Goal: Task Accomplishment & Management: Use online tool/utility

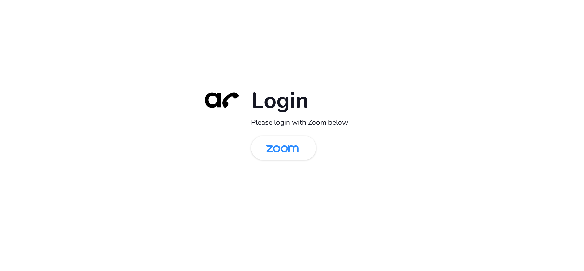
click at [295, 160] on div "Login Please login with Zoom below" at bounding box center [292, 135] width 192 height 98
click at [292, 141] on img at bounding box center [282, 148] width 47 height 22
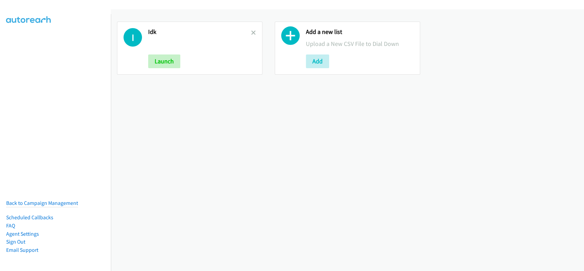
click at [252, 29] on link at bounding box center [253, 33] width 5 height 8
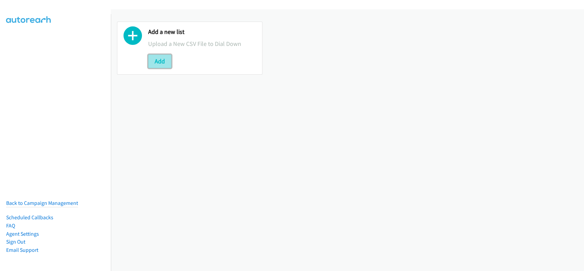
click at [166, 62] on button "Add" at bounding box center [159, 61] width 23 height 14
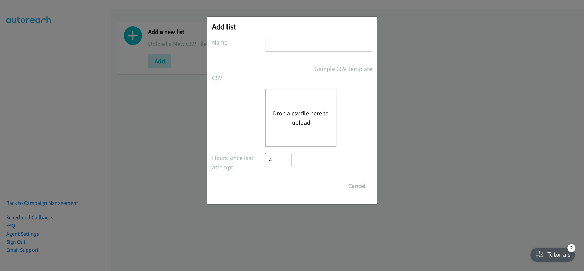
click at [360, 48] on input "text" at bounding box center [318, 45] width 107 height 14
type input "SE"
click at [316, 118] on button "Drop a csv file here to upload" at bounding box center [301, 118] width 56 height 18
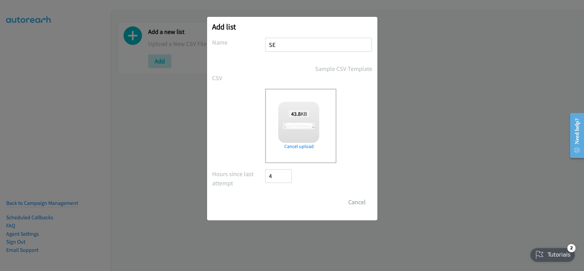
click at [145, 34] on div "Add list No phone fields were returned for that Report or List View Please uplo…" at bounding box center [292, 138] width 584 height 265
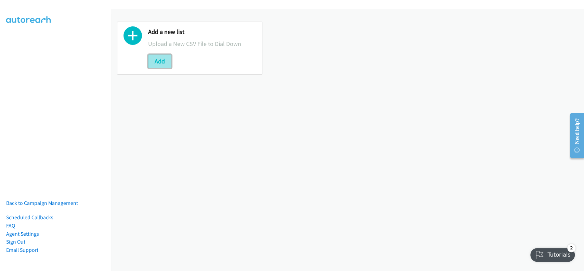
click at [157, 63] on button "Add" at bounding box center [159, 61] width 23 height 14
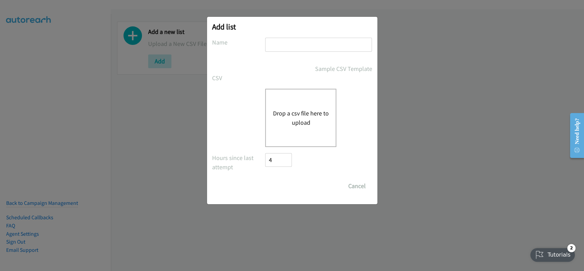
click at [285, 41] on input "text" at bounding box center [318, 45] width 107 height 14
type input "SE"
click at [291, 106] on div "Drop a csv file here to upload" at bounding box center [300, 118] width 71 height 58
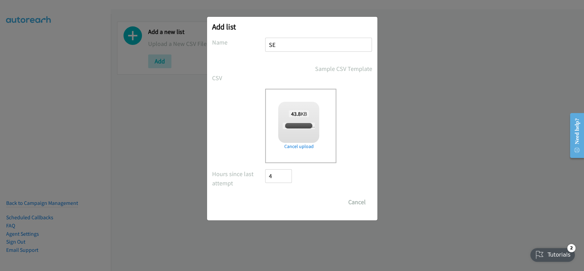
checkbox input "true"
click at [287, 202] on input "Save List" at bounding box center [284, 202] width 36 height 14
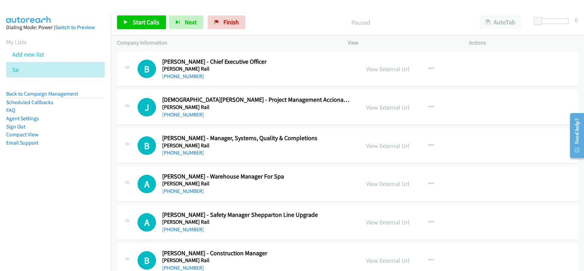
click at [393, 75] on div "View External Url View External Url Schedule/Manage Callback Start Calls Here R…" at bounding box center [424, 69] width 128 height 23
click at [391, 69] on link "View External Url" at bounding box center [387, 69] width 43 height 8
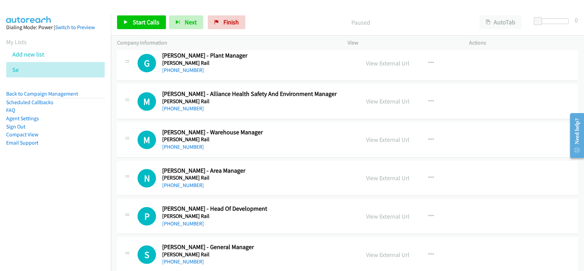
scroll to position [319, 0]
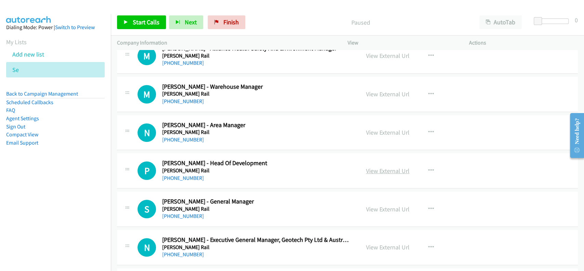
click at [389, 174] on link "View External Url" at bounding box center [387, 171] width 43 height 8
click at [185, 179] on link "[PHONE_NUMBER]" at bounding box center [183, 178] width 42 height 7
click at [389, 208] on link "View External Url" at bounding box center [387, 209] width 43 height 8
click at [178, 215] on link "[PHONE_NUMBER]" at bounding box center [183, 216] width 42 height 7
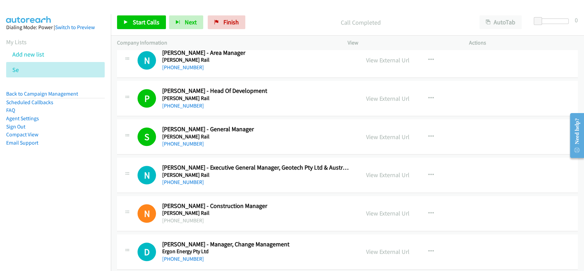
scroll to position [411, 0]
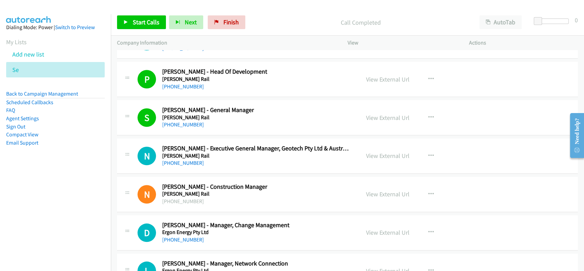
click at [377, 151] on div "View External Url" at bounding box center [387, 155] width 43 height 9
click at [383, 152] on link "View External Url" at bounding box center [387, 156] width 43 height 8
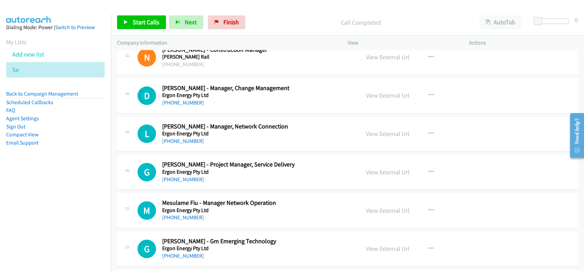
scroll to position [593, 0]
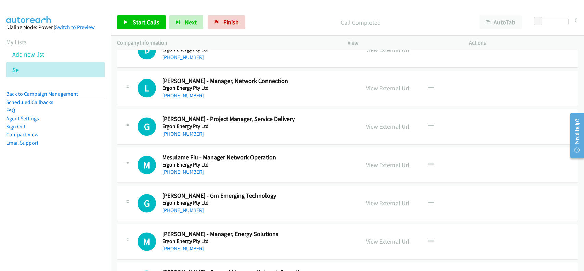
click at [389, 162] on link "View External Url" at bounding box center [387, 165] width 43 height 8
click at [186, 168] on link "[PHONE_NUMBER]" at bounding box center [183, 171] width 42 height 7
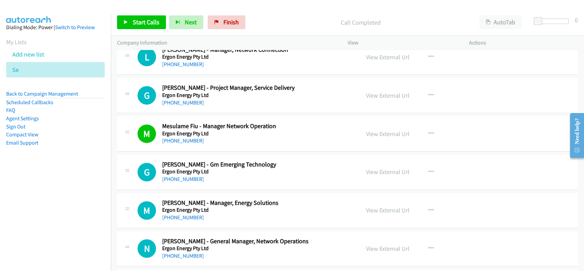
scroll to position [639, 0]
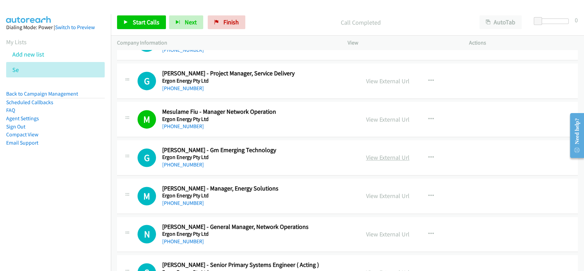
click at [374, 157] on link "View External Url" at bounding box center [387, 157] width 43 height 8
click at [176, 161] on link "[PHONE_NUMBER]" at bounding box center [183, 164] width 42 height 7
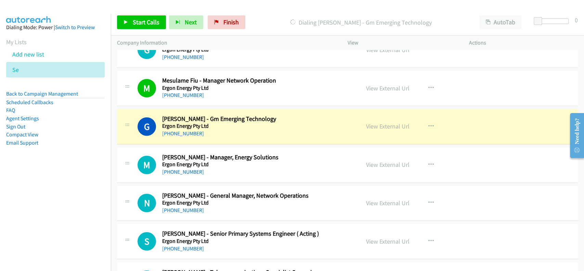
scroll to position [685, 0]
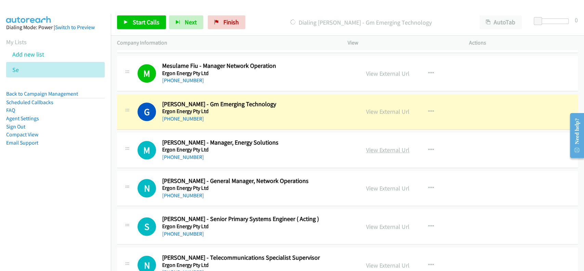
click at [379, 150] on link "View External Url" at bounding box center [387, 150] width 43 height 8
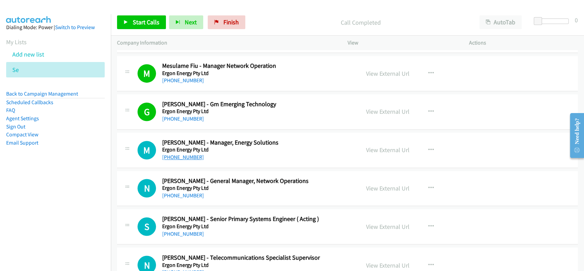
click at [183, 155] on link "[PHONE_NUMBER]" at bounding box center [183, 157] width 42 height 7
click at [372, 191] on div "View External Url" at bounding box center [387, 187] width 43 height 9
click at [372, 189] on link "View External Url" at bounding box center [387, 188] width 43 height 8
click at [179, 193] on link "[PHONE_NUMBER]" at bounding box center [183, 195] width 42 height 7
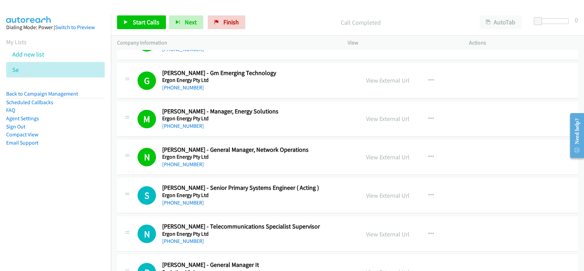
scroll to position [730, 0]
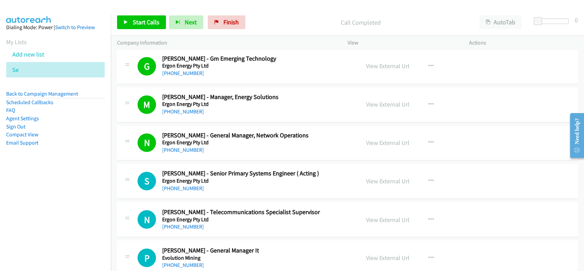
click at [380, 176] on div "View External Url" at bounding box center [387, 180] width 43 height 9
click at [383, 178] on link "View External Url" at bounding box center [387, 181] width 43 height 8
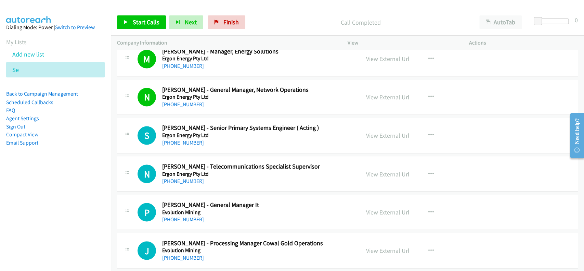
scroll to position [822, 0]
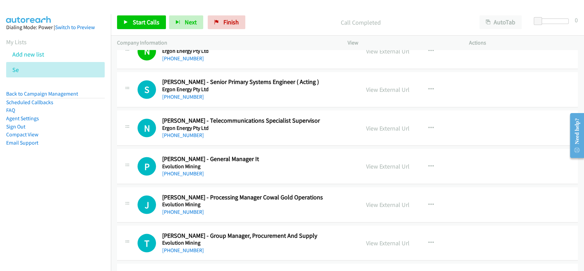
click at [381, 169] on div "View External Url" at bounding box center [387, 165] width 43 height 9
click at [381, 168] on link "View External Url" at bounding box center [387, 166] width 43 height 8
click at [189, 172] on link "[PHONE_NUMBER]" at bounding box center [183, 173] width 42 height 7
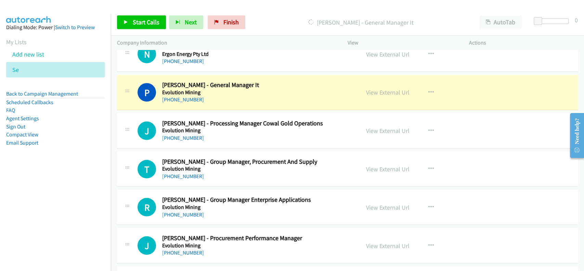
scroll to position [913, 0]
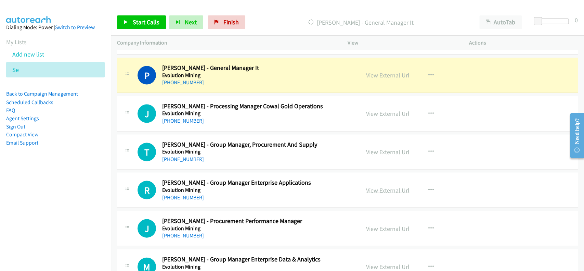
click at [372, 188] on link "View External Url" at bounding box center [387, 190] width 43 height 8
click at [178, 194] on link "[PHONE_NUMBER]" at bounding box center [183, 197] width 42 height 7
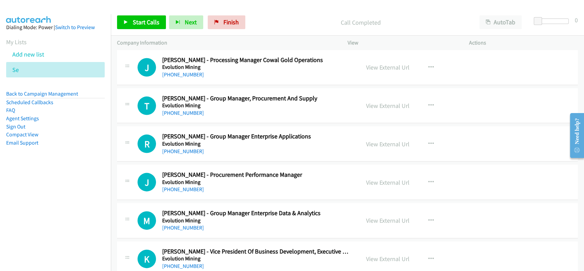
scroll to position [1004, 0]
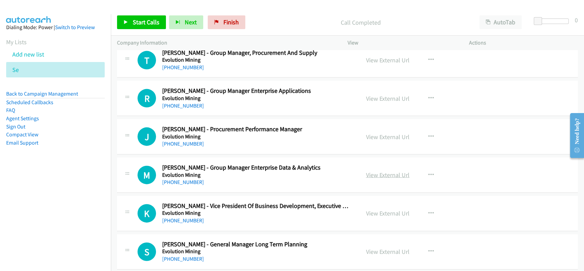
click at [382, 174] on link "View External Url" at bounding box center [387, 175] width 43 height 8
click at [185, 182] on link "[PHONE_NUMBER]" at bounding box center [183, 182] width 42 height 7
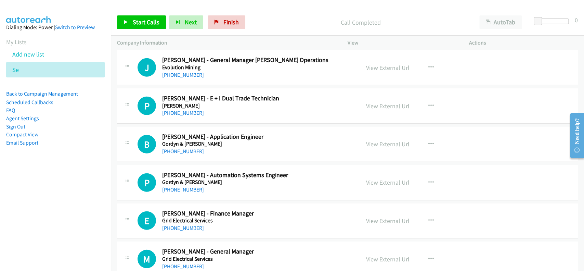
scroll to position [1278, 0]
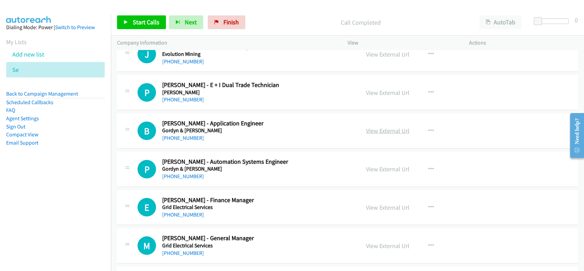
click at [395, 129] on link "View External Url" at bounding box center [387, 131] width 43 height 8
click at [175, 137] on link "[PHONE_NUMBER]" at bounding box center [183, 138] width 42 height 7
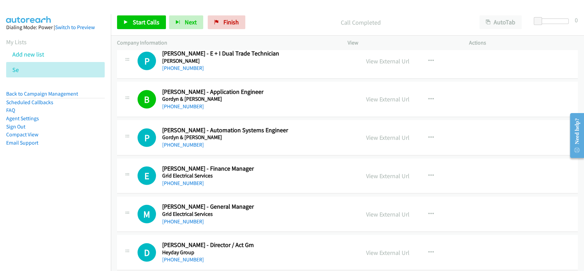
scroll to position [1323, 0]
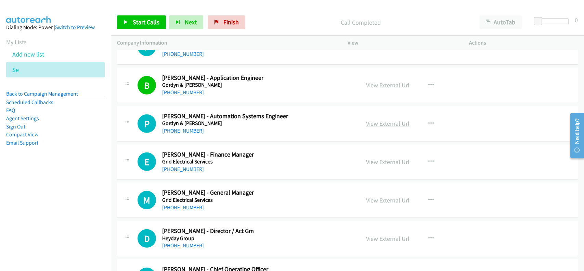
click at [389, 123] on link "View External Url" at bounding box center [387, 123] width 43 height 8
click at [180, 127] on link "[PHONE_NUMBER]" at bounding box center [183, 130] width 42 height 7
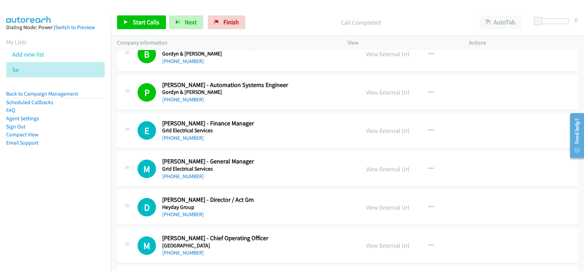
scroll to position [1369, 0]
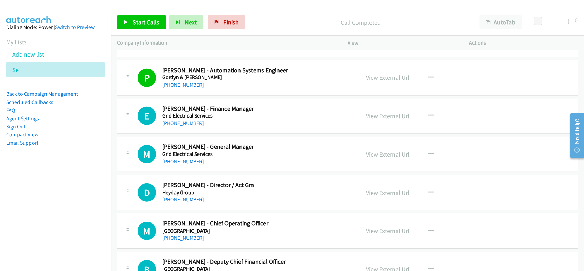
drag, startPoint x: 392, startPoint y: 150, endPoint x: 388, endPoint y: 1, distance: 148.6
click at [366, 154] on link "View External Url" at bounding box center [387, 154] width 43 height 8
click at [184, 159] on link "[PHONE_NUMBER]" at bounding box center [183, 161] width 42 height 7
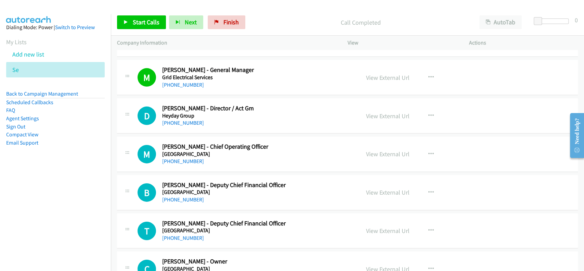
scroll to position [1460, 0]
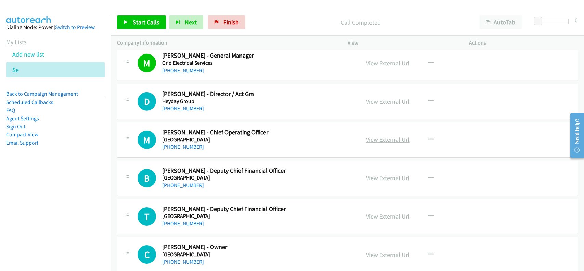
click at [395, 138] on link "View External Url" at bounding box center [387, 140] width 43 height 8
click at [189, 143] on link "[PHONE_NUMBER]" at bounding box center [183, 146] width 42 height 7
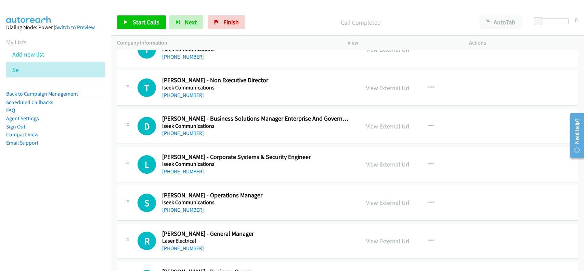
scroll to position [1871, 0]
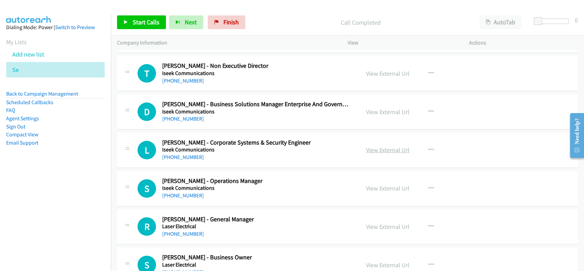
click at [390, 147] on link "View External Url" at bounding box center [387, 150] width 43 height 8
click at [394, 184] on link "View External Url" at bounding box center [387, 188] width 43 height 8
click at [175, 154] on link "[PHONE_NUMBER]" at bounding box center [183, 157] width 42 height 7
click at [183, 192] on link "[PHONE_NUMBER]" at bounding box center [183, 195] width 42 height 7
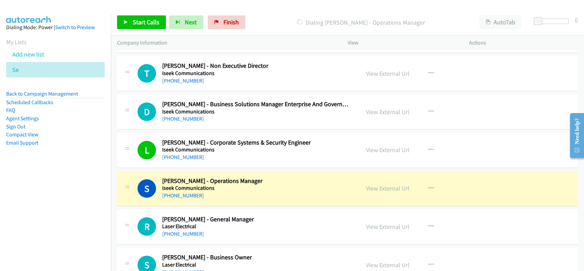
click at [372, 153] on div "View External Url View External Url Schedule/Manage Callback Start Calls Here R…" at bounding box center [424, 150] width 128 height 23
click at [381, 142] on div "View External Url View External Url Schedule/Manage Callback Start Calls Here R…" at bounding box center [424, 150] width 128 height 23
click at [381, 147] on link "View External Url" at bounding box center [387, 150] width 43 height 8
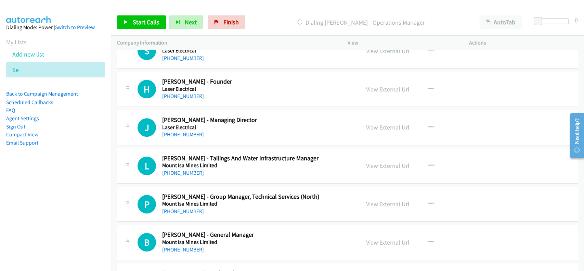
scroll to position [2099, 0]
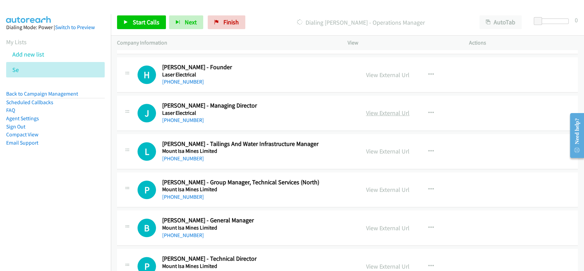
click at [386, 110] on link "View External Url" at bounding box center [387, 113] width 43 height 8
click at [175, 113] on h5 "Laser Electrical" at bounding box center [256, 113] width 188 height 7
click at [175, 117] on link "[PHONE_NUMBER]" at bounding box center [183, 120] width 42 height 7
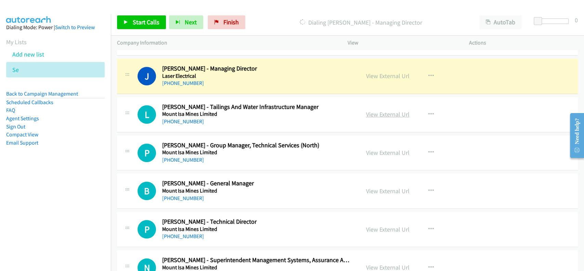
scroll to position [2145, 0]
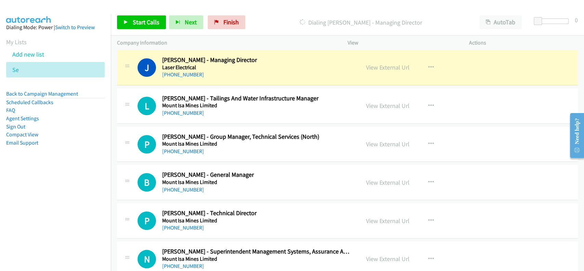
click at [380, 135] on div "View External Url View External Url Schedule/Manage Callback Start Calls Here R…" at bounding box center [424, 144] width 128 height 23
click at [380, 147] on div "View External Url View External Url Schedule/Manage Callback Start Calls Here R…" at bounding box center [424, 144] width 128 height 23
click at [380, 145] on link "View External Url" at bounding box center [387, 144] width 43 height 8
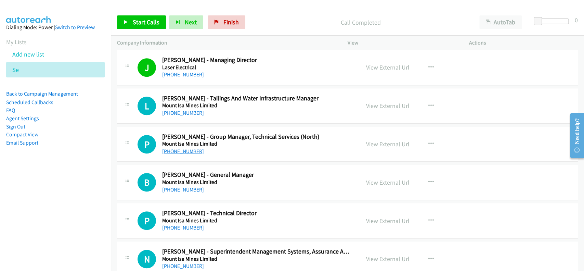
click at [187, 148] on link "[PHONE_NUMBER]" at bounding box center [183, 151] width 42 height 7
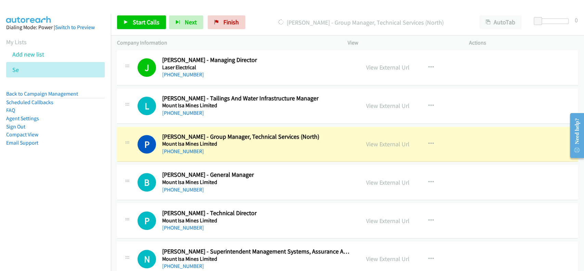
scroll to position [2191, 0]
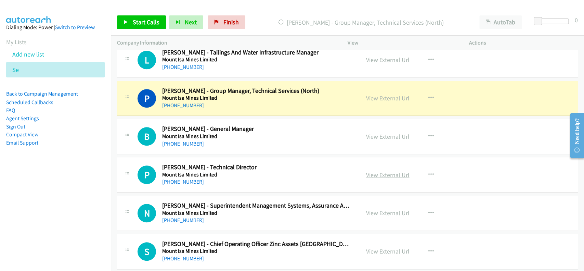
click at [374, 172] on link "View External Url" at bounding box center [387, 175] width 43 height 8
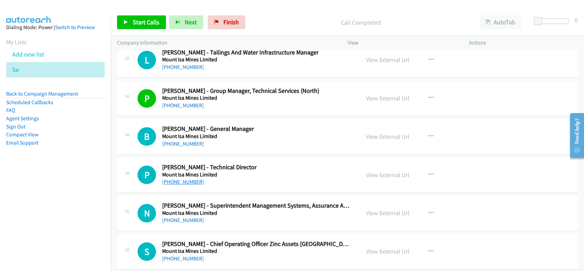
click at [184, 178] on link "[PHONE_NUMBER]" at bounding box center [183, 181] width 42 height 7
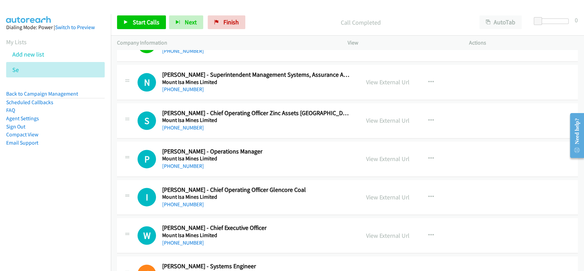
scroll to position [2328, 0]
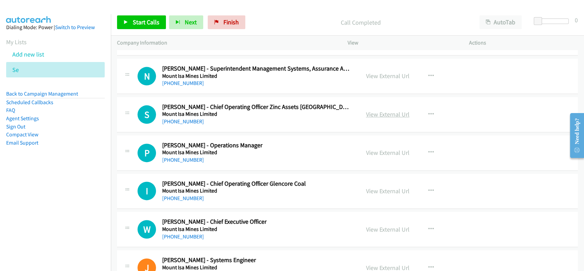
click at [370, 111] on link "View External Url" at bounding box center [387, 114] width 43 height 8
click at [192, 120] on link "[PHONE_NUMBER]" at bounding box center [183, 121] width 42 height 7
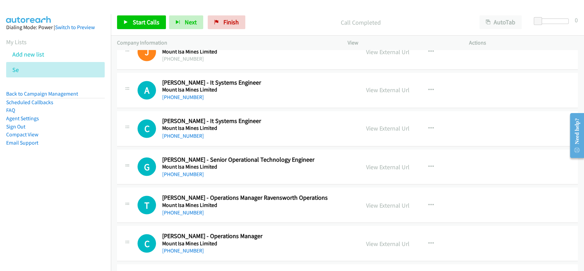
scroll to position [2556, 0]
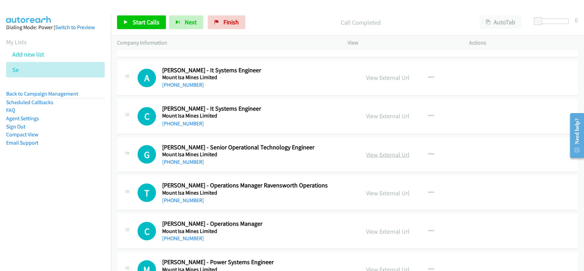
click at [372, 153] on link "View External Url" at bounding box center [387, 154] width 43 height 8
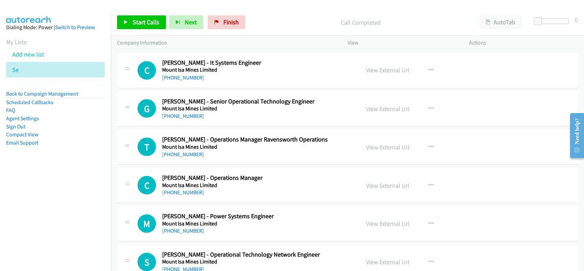
scroll to position [2647, 0]
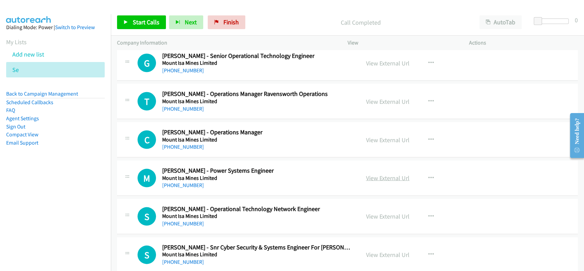
click at [377, 174] on link "View External Url" at bounding box center [387, 178] width 43 height 8
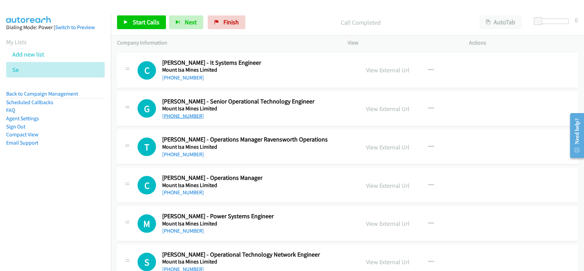
click at [182, 112] on link "[PHONE_NUMBER]" at bounding box center [183, 115] width 42 height 7
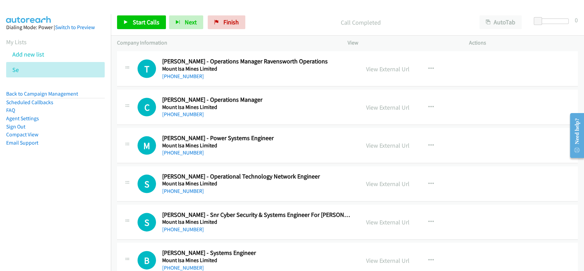
scroll to position [2693, 0]
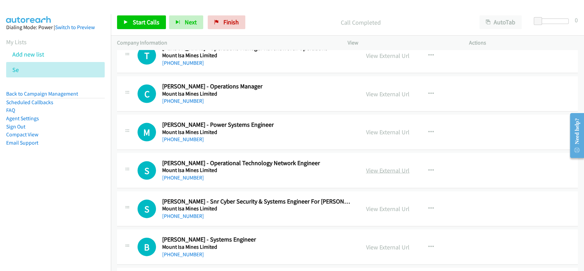
click at [366, 166] on link "View External Url" at bounding box center [387, 170] width 43 height 8
click at [191, 174] on link "[PHONE_NUMBER]" at bounding box center [183, 177] width 42 height 7
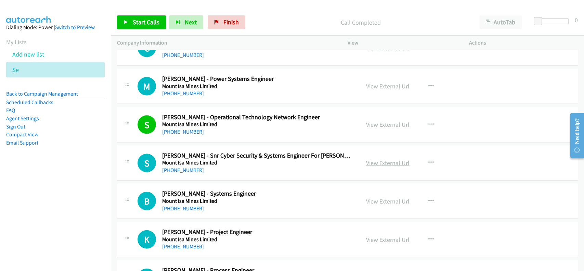
click at [377, 159] on link "View External Url" at bounding box center [387, 163] width 43 height 8
click at [182, 168] on link "[PHONE_NUMBER]" at bounding box center [183, 170] width 42 height 7
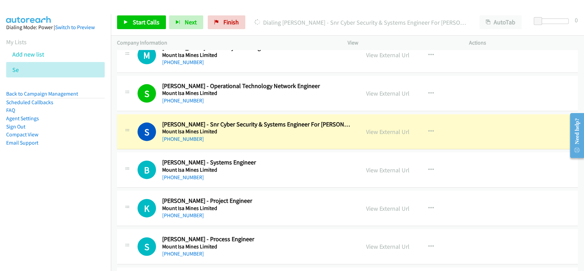
scroll to position [2784, 0]
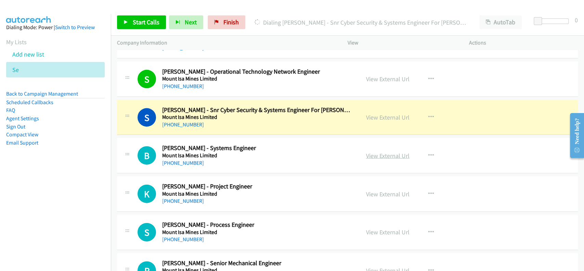
click at [379, 156] on link "View External Url" at bounding box center [387, 156] width 43 height 8
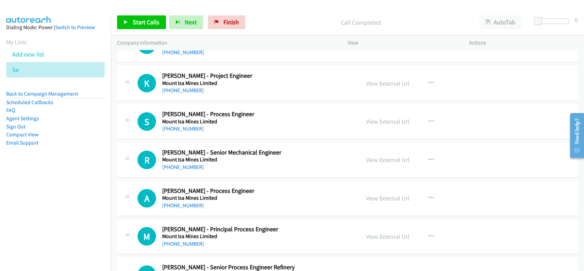
scroll to position [2921, 0]
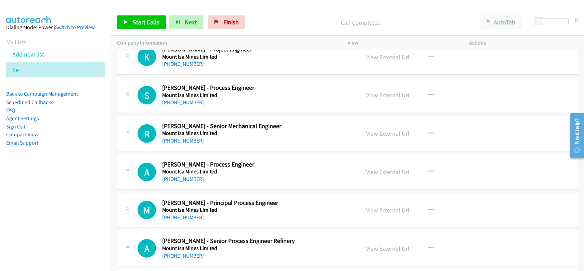
click at [178, 137] on link "[PHONE_NUMBER]" at bounding box center [183, 140] width 42 height 7
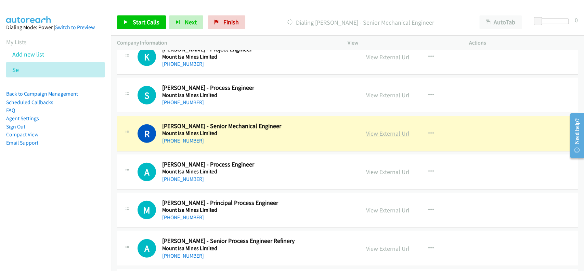
click at [387, 133] on link "View External Url" at bounding box center [387, 133] width 43 height 8
click at [371, 206] on link "View External Url" at bounding box center [387, 210] width 43 height 8
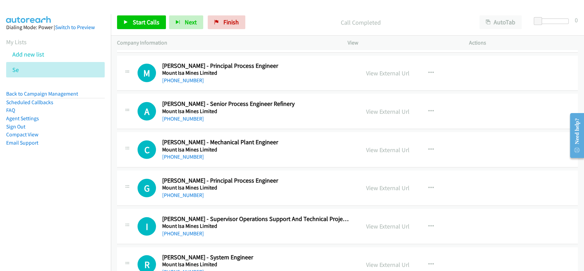
scroll to position [3103, 0]
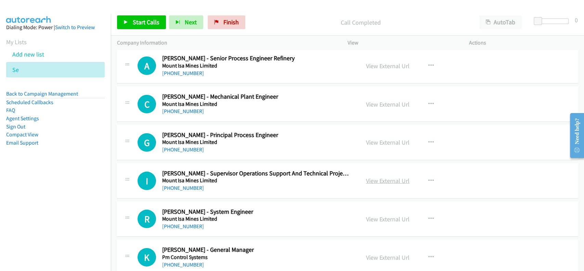
click at [387, 180] on link "View External Url" at bounding box center [387, 181] width 43 height 8
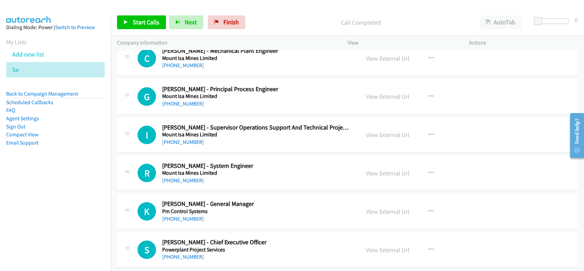
scroll to position [3195, 0]
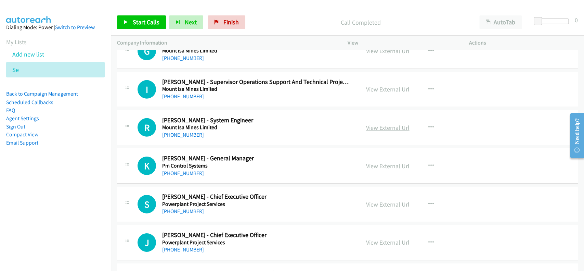
click at [380, 124] on link "View External Url" at bounding box center [387, 128] width 43 height 8
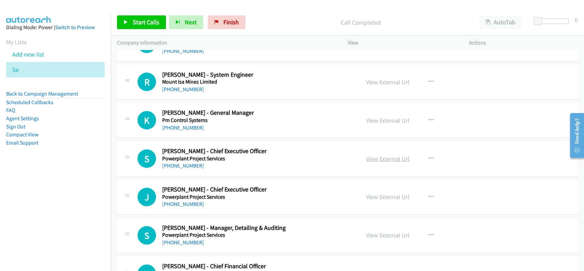
click at [389, 155] on link "View External Url" at bounding box center [387, 159] width 43 height 8
click at [380, 196] on link "View External Url" at bounding box center [387, 197] width 43 height 8
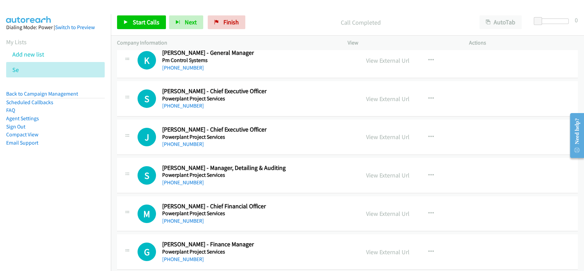
scroll to position [3286, 0]
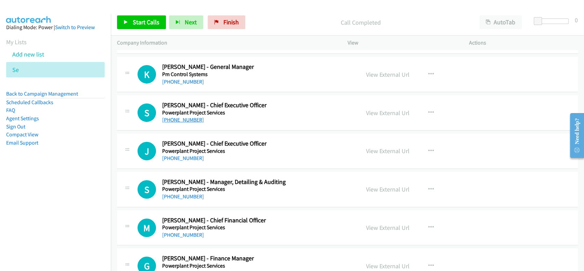
click at [189, 116] on link "[PHONE_NUMBER]" at bounding box center [183, 119] width 42 height 7
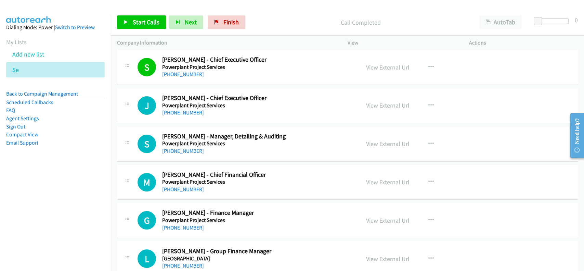
click at [178, 109] on link "[PHONE_NUMBER]" at bounding box center [183, 112] width 42 height 7
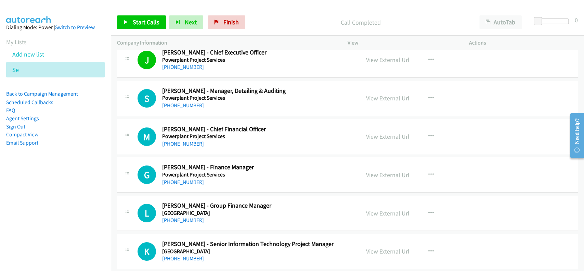
scroll to position [3423, 0]
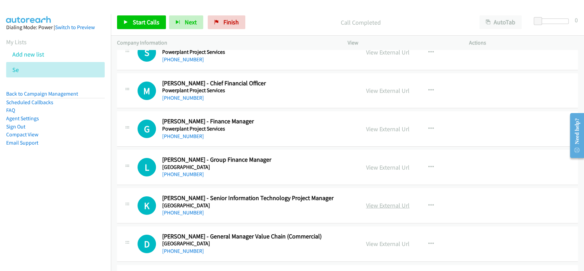
click at [373, 202] on link "View External Url" at bounding box center [387, 205] width 43 height 8
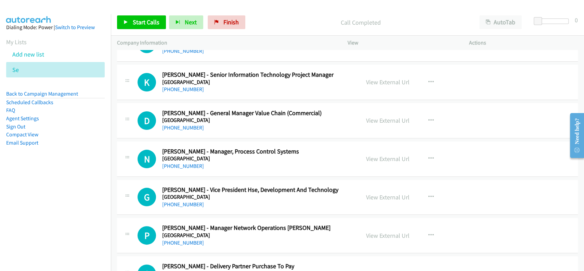
scroll to position [3560, 0]
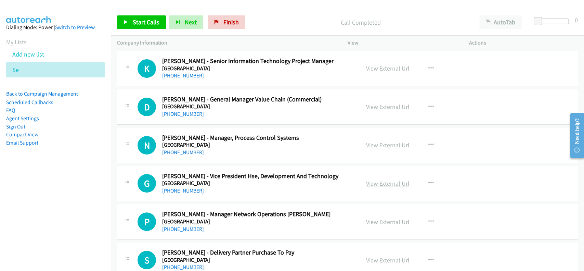
click at [379, 180] on link "View External Url" at bounding box center [387, 183] width 43 height 8
click at [183, 73] on link "[PHONE_NUMBER]" at bounding box center [183, 75] width 42 height 7
click at [183, 187] on link "[PHONE_NUMBER]" at bounding box center [183, 190] width 42 height 7
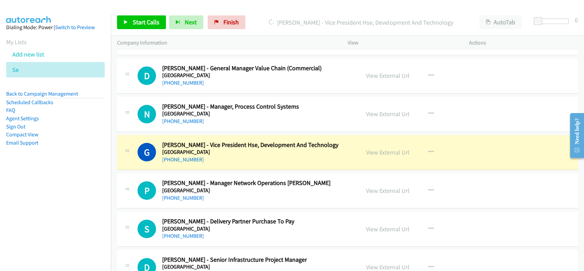
scroll to position [3605, 0]
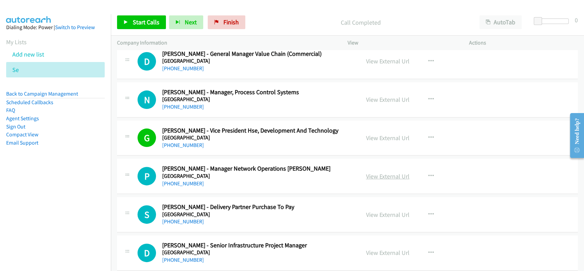
click at [384, 172] on link "View External Url" at bounding box center [387, 176] width 43 height 8
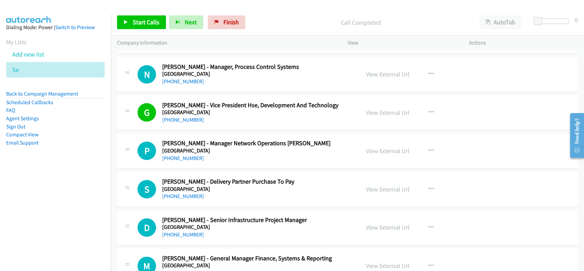
scroll to position [3651, 0]
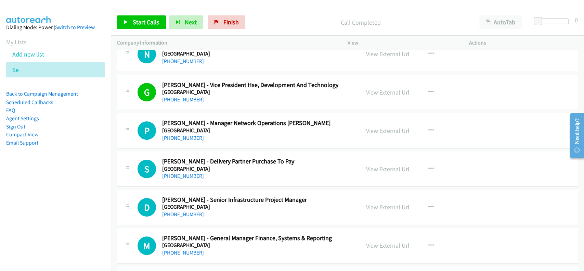
click at [375, 203] on link "View External Url" at bounding box center [387, 207] width 43 height 8
click at [177, 135] on link "[PHONE_NUMBER]" at bounding box center [183, 138] width 42 height 7
click at [182, 211] on link "[PHONE_NUMBER]" at bounding box center [183, 214] width 42 height 7
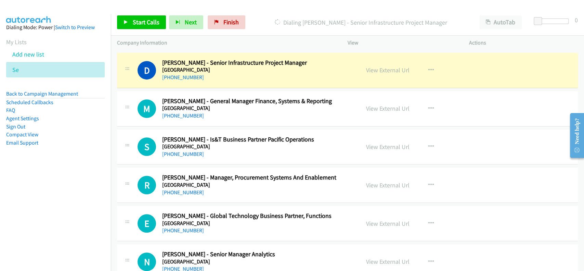
scroll to position [3834, 0]
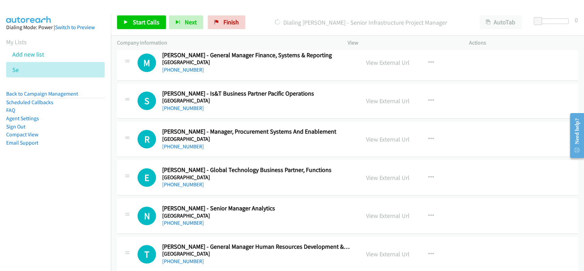
click at [375, 216] on div "View External Url View External Url Schedule/Manage Callback Start Calls Here R…" at bounding box center [424, 215] width 128 height 23
click at [377, 213] on link "View External Url" at bounding box center [387, 216] width 43 height 8
click at [178, 219] on link "[PHONE_NUMBER]" at bounding box center [183, 222] width 42 height 7
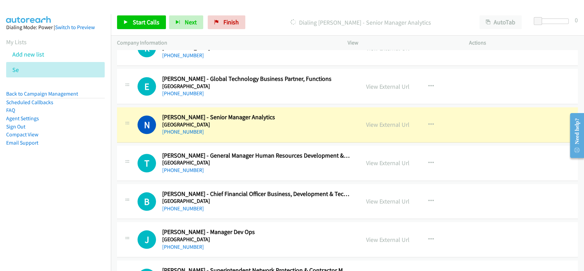
scroll to position [3971, 0]
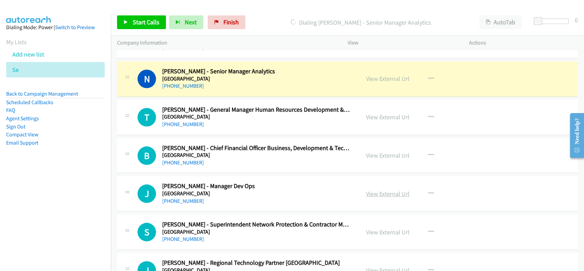
click at [383, 192] on link "View External Url" at bounding box center [387, 194] width 43 height 8
click at [385, 154] on link "View External Url" at bounding box center [387, 155] width 43 height 8
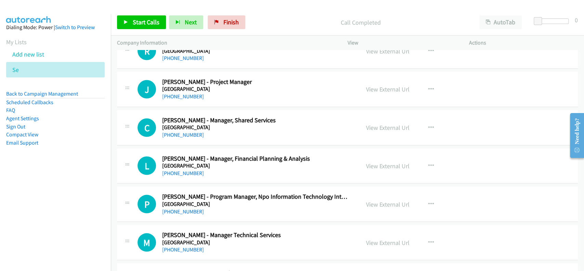
scroll to position [4427, 0]
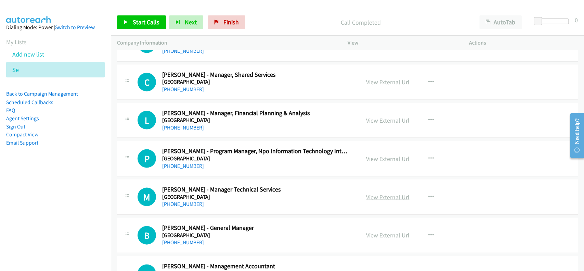
click at [385, 193] on link "View External Url" at bounding box center [387, 197] width 43 height 8
click at [376, 232] on link "View External Url" at bounding box center [387, 235] width 43 height 8
click at [180, 200] on link "[PHONE_NUMBER]" at bounding box center [183, 203] width 42 height 7
click at [175, 239] on link "[PHONE_NUMBER]" at bounding box center [183, 242] width 42 height 7
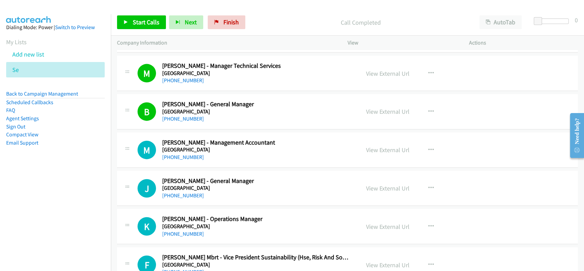
scroll to position [4564, 0]
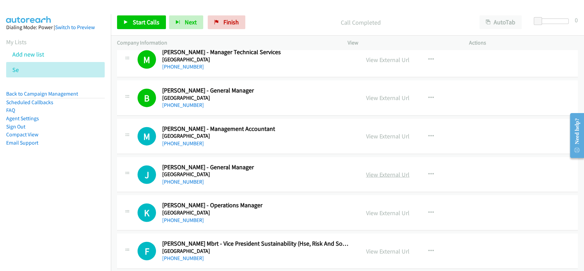
click at [376, 170] on link "View External Url" at bounding box center [387, 174] width 43 height 8
click at [176, 178] on link "[PHONE_NUMBER]" at bounding box center [183, 181] width 42 height 7
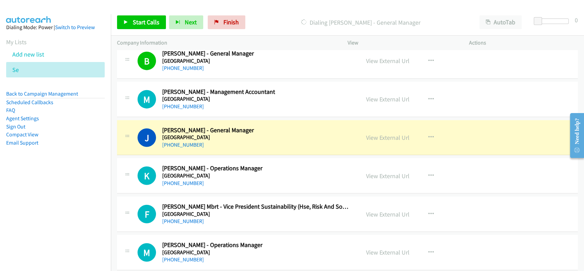
scroll to position [4609, 0]
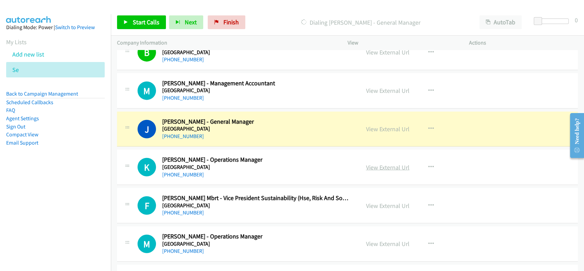
click at [384, 163] on link "View External Url" at bounding box center [387, 167] width 43 height 8
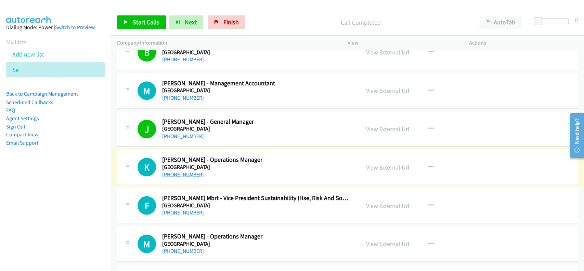
click at [180, 171] on link "[PHONE_NUMBER]" at bounding box center [183, 174] width 42 height 7
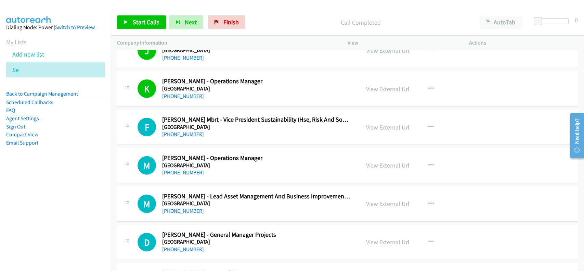
scroll to position [4701, 0]
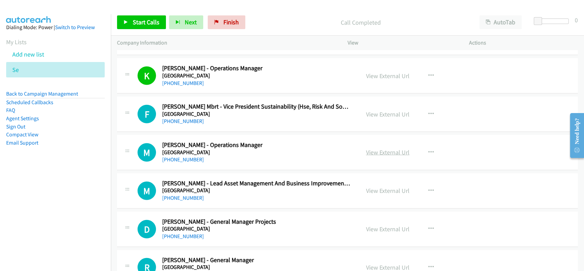
click at [375, 150] on link "View External Url" at bounding box center [387, 152] width 43 height 8
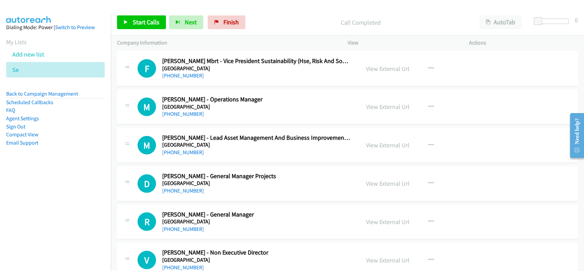
scroll to position [4792, 0]
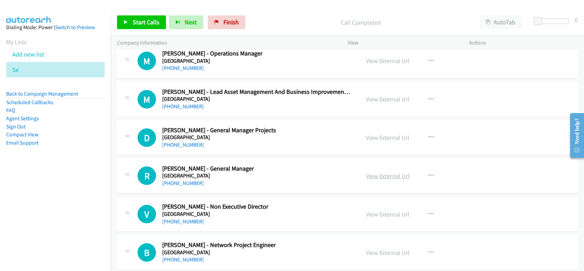
click at [380, 174] on link "View External Url" at bounding box center [387, 176] width 43 height 8
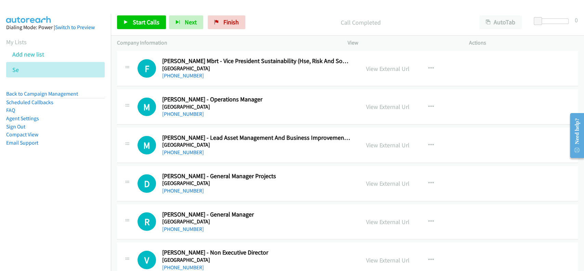
click at [181, 103] on h5 "[GEOGRAPHIC_DATA]" at bounding box center [256, 106] width 188 height 7
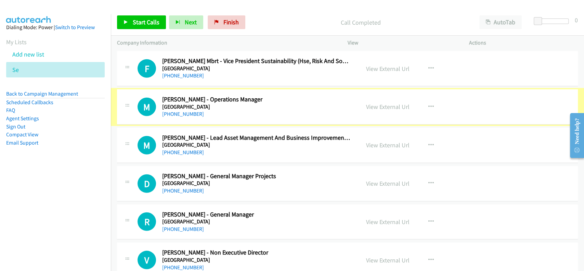
click at [181, 103] on h5 "[GEOGRAPHIC_DATA]" at bounding box center [256, 106] width 188 height 7
click at [181, 104] on h5 "[GEOGRAPHIC_DATA]" at bounding box center [256, 106] width 188 height 7
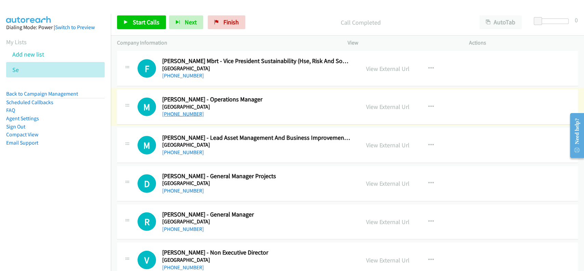
click at [179, 111] on link "[PHONE_NUMBER]" at bounding box center [183, 114] width 42 height 7
click at [181, 226] on link "[PHONE_NUMBER]" at bounding box center [183, 229] width 42 height 7
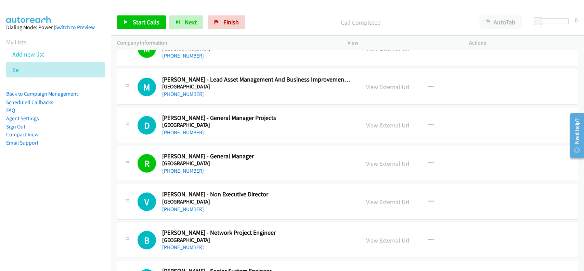
scroll to position [4838, 0]
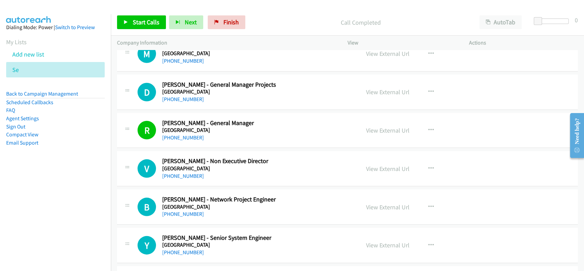
drag, startPoint x: 376, startPoint y: 201, endPoint x: 382, endPoint y: 152, distance: 49.3
click at [383, 203] on link "View External Url" at bounding box center [387, 207] width 43 height 8
click at [379, 241] on link "View External Url" at bounding box center [387, 245] width 43 height 8
click at [178, 249] on link "[PHONE_NUMBER]" at bounding box center [183, 252] width 42 height 7
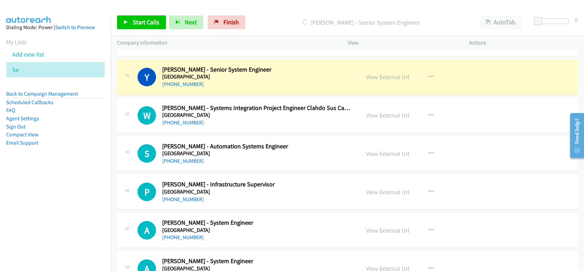
scroll to position [5020, 0]
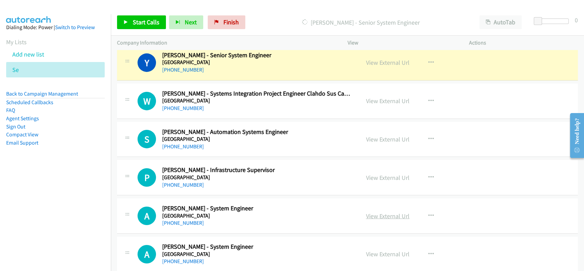
click at [391, 212] on link "View External Url" at bounding box center [387, 216] width 43 height 8
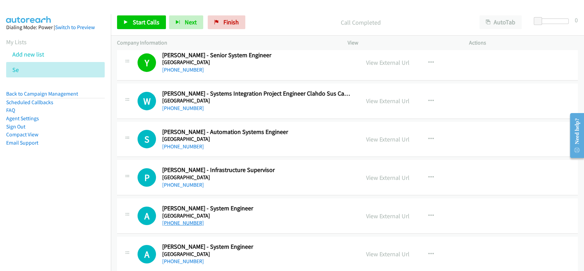
click at [186, 219] on link "[PHONE_NUMBER]" at bounding box center [183, 222] width 42 height 7
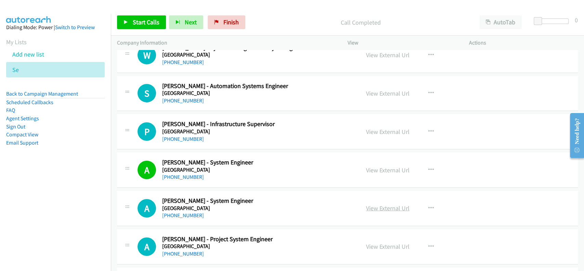
click at [387, 204] on link "View External Url" at bounding box center [387, 208] width 43 height 8
click at [373, 242] on link "View External Url" at bounding box center [387, 246] width 43 height 8
click at [178, 212] on link "[PHONE_NUMBER]" at bounding box center [183, 215] width 42 height 7
click at [180, 250] on link "[PHONE_NUMBER]" at bounding box center [183, 253] width 42 height 7
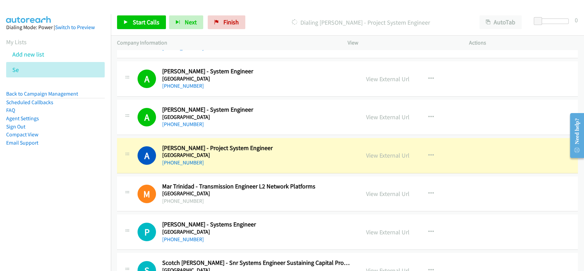
scroll to position [5203, 0]
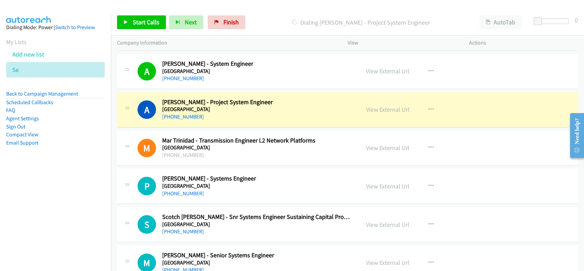
click at [385, 175] on div "View External Url View External Url Schedule/Manage Callback Start Calls Here R…" at bounding box center [424, 186] width 128 height 23
click at [379, 186] on div "View External Url View External Url Schedule/Manage Callback Start Calls Here R…" at bounding box center [424, 186] width 128 height 23
click at [380, 182] on link "View External Url" at bounding box center [387, 186] width 43 height 8
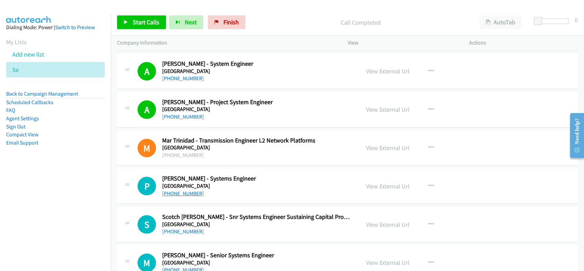
click at [183, 190] on link "[PHONE_NUMBER]" at bounding box center [183, 193] width 42 height 7
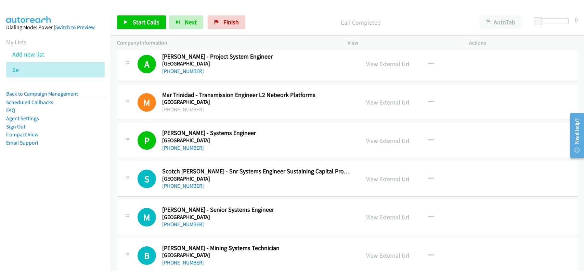
click at [381, 213] on link "View External Url" at bounding box center [387, 217] width 43 height 8
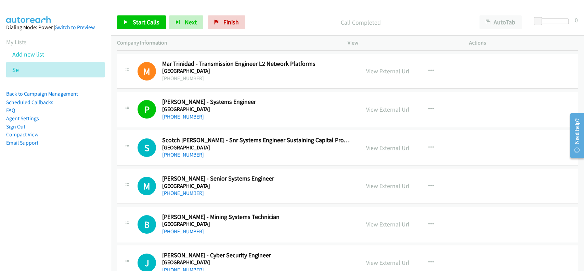
scroll to position [5294, 0]
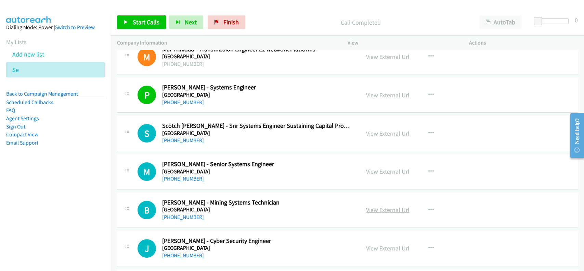
click at [389, 206] on link "View External Url" at bounding box center [387, 210] width 43 height 8
click at [181, 175] on link "[PHONE_NUMBER]" at bounding box center [183, 178] width 42 height 7
click at [180, 214] on link "[PHONE_NUMBER]" at bounding box center [183, 217] width 42 height 7
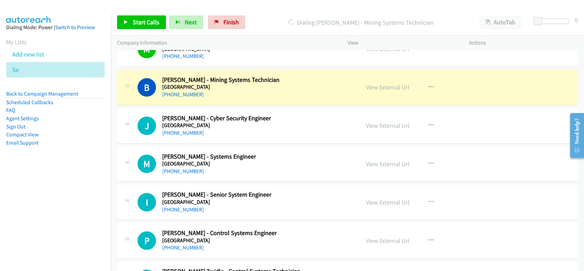
scroll to position [5431, 0]
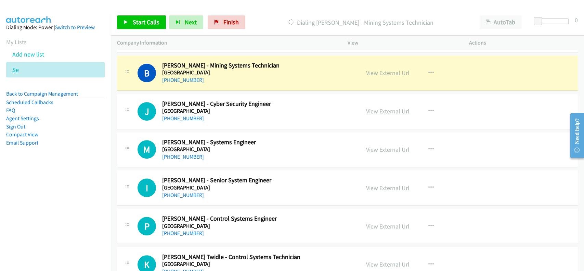
click at [380, 107] on link "View External Url" at bounding box center [387, 111] width 43 height 8
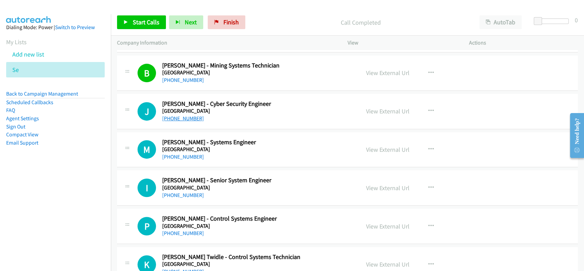
click at [181, 115] on link "[PHONE_NUMBER]" at bounding box center [183, 118] width 42 height 7
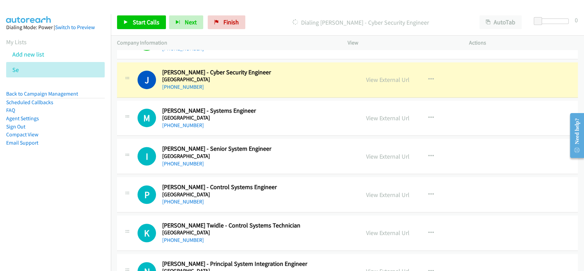
scroll to position [5477, 0]
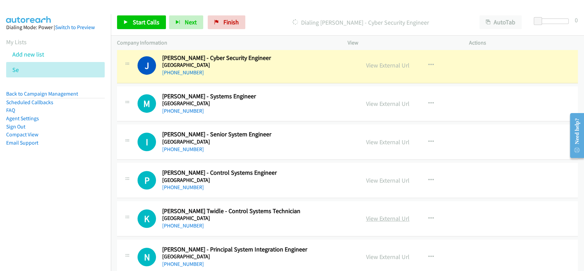
click at [381, 214] on link "View External Url" at bounding box center [387, 218] width 43 height 8
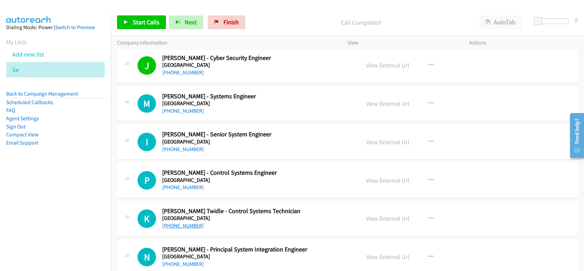
click at [176, 222] on link "[PHONE_NUMBER]" at bounding box center [183, 225] width 42 height 7
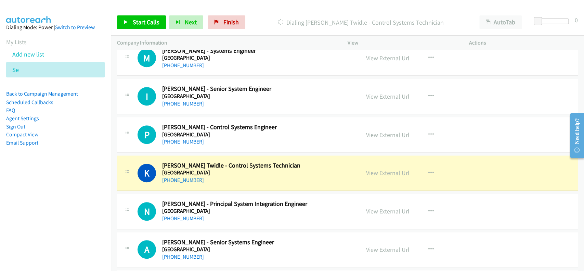
scroll to position [5568, 0]
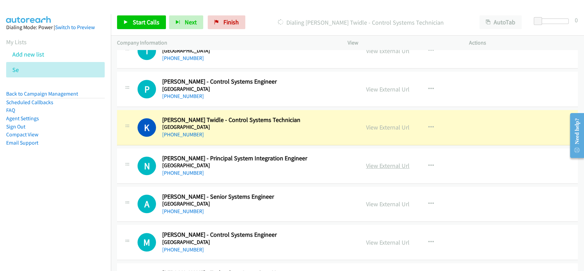
click at [383, 162] on link "View External Url" at bounding box center [387, 166] width 43 height 8
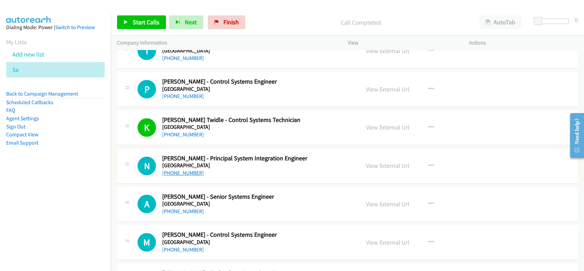
click at [180, 169] on link "[PHONE_NUMBER]" at bounding box center [183, 172] width 42 height 7
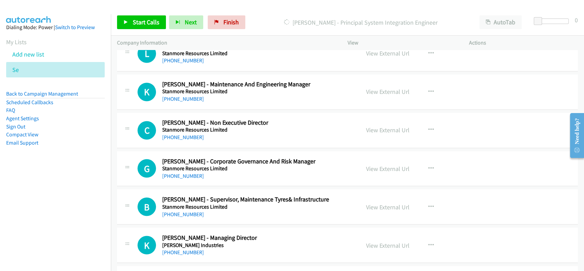
scroll to position [7321, 0]
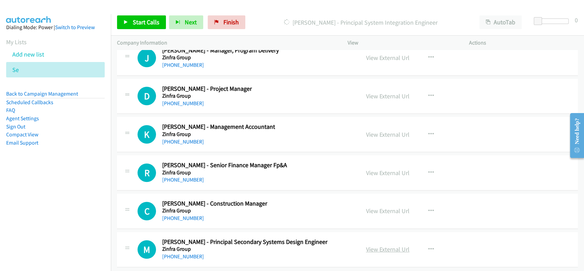
click at [381, 245] on link "View External Url" at bounding box center [387, 249] width 43 height 8
click at [175, 253] on link "[PHONE_NUMBER]" at bounding box center [183, 256] width 42 height 7
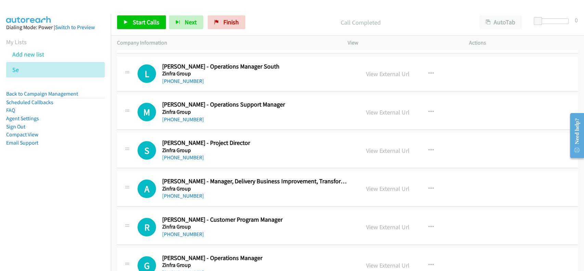
scroll to position [6911, 0]
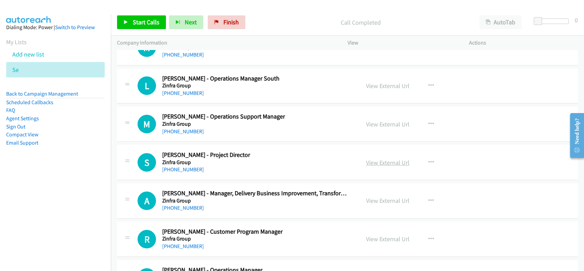
click at [385, 158] on link "View External Url" at bounding box center [387, 162] width 43 height 8
click at [181, 166] on link "[PHONE_NUMBER]" at bounding box center [183, 169] width 42 height 7
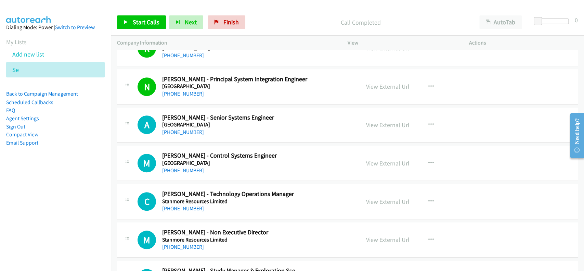
scroll to position [5633, 0]
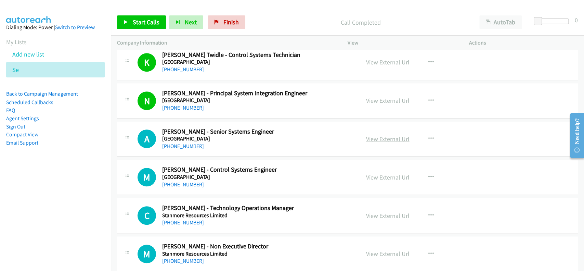
click at [374, 135] on link "View External Url" at bounding box center [387, 139] width 43 height 8
click at [180, 142] on div "[PHONE_NUMBER]" at bounding box center [256, 146] width 188 height 8
click at [180, 143] on link "[PHONE_NUMBER]" at bounding box center [183, 146] width 42 height 7
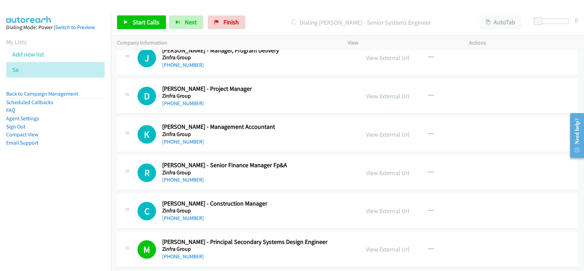
scroll to position [7276, 0]
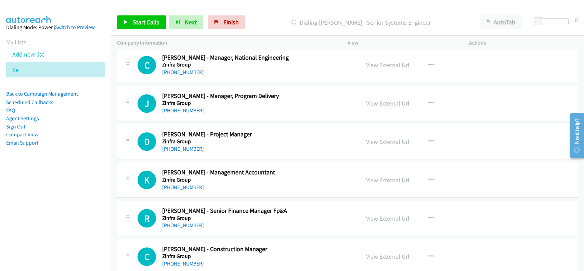
click at [376, 99] on link "View External Url" at bounding box center [387, 103] width 43 height 8
click at [181, 107] on link "[PHONE_NUMBER]" at bounding box center [183, 110] width 42 height 7
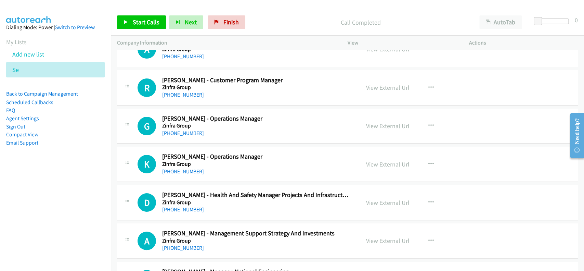
scroll to position [7048, 0]
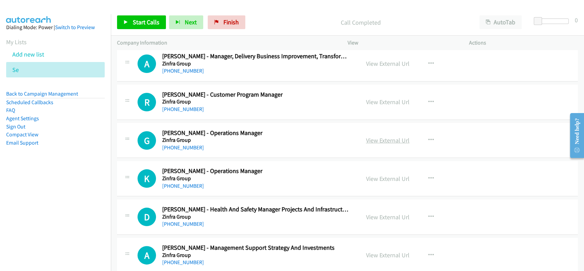
click at [380, 136] on link "View External Url" at bounding box center [387, 140] width 43 height 8
click at [174, 144] on link "[PHONE_NUMBER]" at bounding box center [183, 147] width 42 height 7
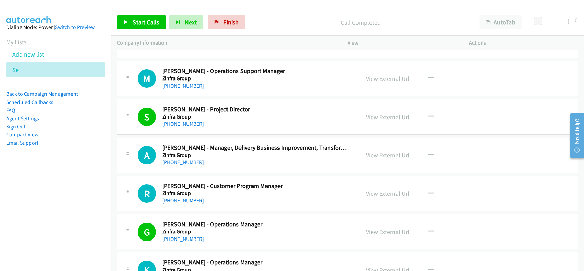
scroll to position [6911, 0]
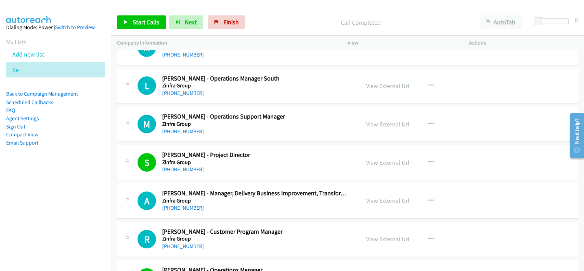
click at [384, 120] on link "View External Url" at bounding box center [387, 124] width 43 height 8
click at [173, 128] on link "[PHONE_NUMBER]" at bounding box center [183, 131] width 42 height 7
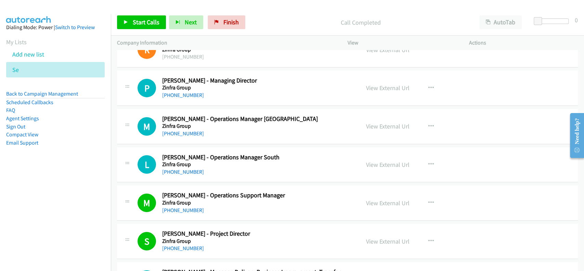
scroll to position [6819, 0]
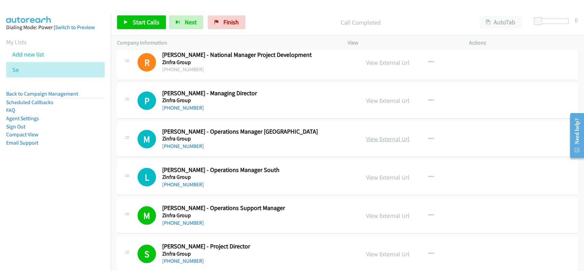
click at [379, 135] on link "View External Url" at bounding box center [387, 139] width 43 height 8
click at [179, 143] on link "[PHONE_NUMBER]" at bounding box center [183, 146] width 42 height 7
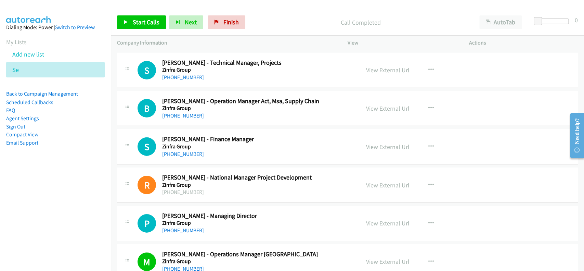
scroll to position [6682, 0]
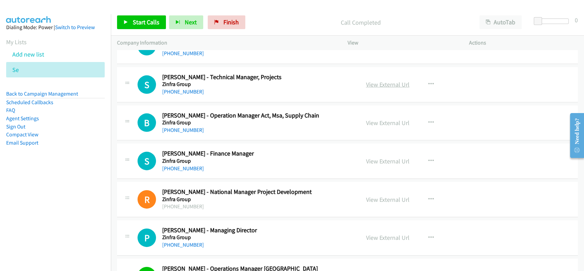
click at [381, 80] on link "View External Url" at bounding box center [387, 84] width 43 height 8
click at [169, 88] on link "[PHONE_NUMBER]" at bounding box center [183, 91] width 42 height 7
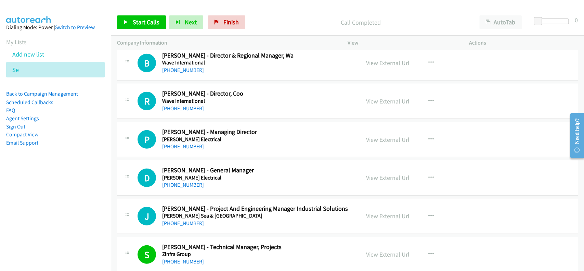
scroll to position [6500, 0]
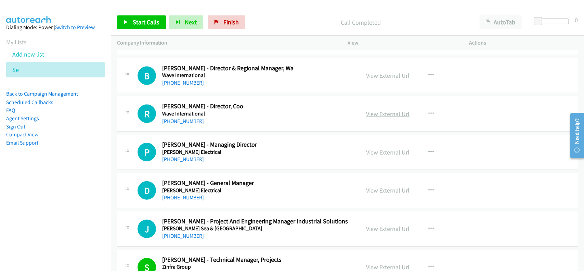
click at [383, 110] on link "View External Url" at bounding box center [387, 114] width 43 height 8
click at [189, 118] on link "[PHONE_NUMBER]" at bounding box center [183, 121] width 42 height 7
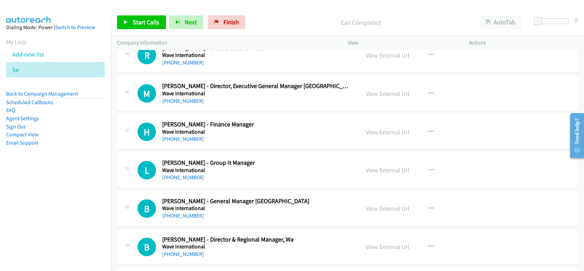
scroll to position [6317, 0]
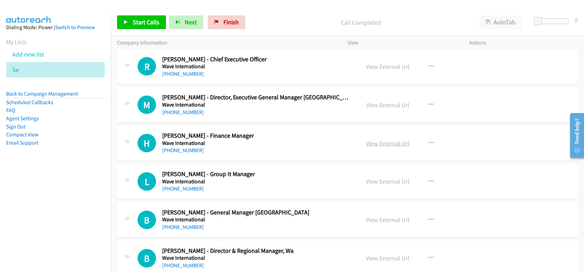
click at [388, 139] on link "View External Url" at bounding box center [387, 143] width 43 height 8
click at [179, 147] on link "[PHONE_NUMBER]" at bounding box center [183, 150] width 42 height 7
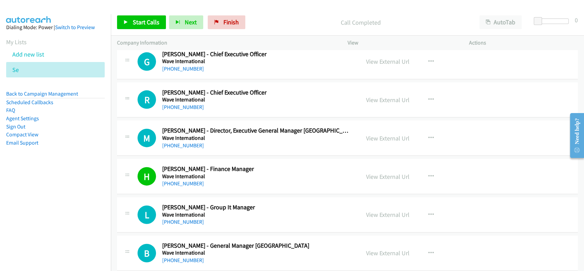
scroll to position [6272, 0]
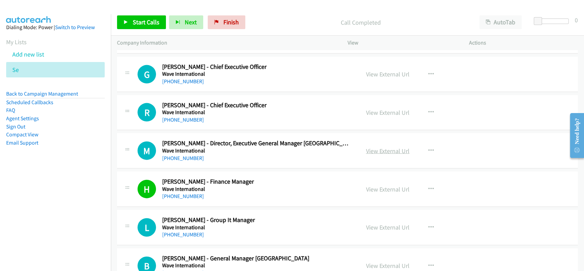
click at [382, 147] on link "View External Url" at bounding box center [387, 151] width 43 height 8
click at [182, 155] on link "[PHONE_NUMBER]" at bounding box center [183, 158] width 42 height 7
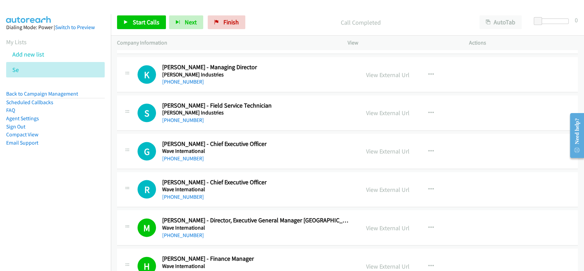
scroll to position [6181, 0]
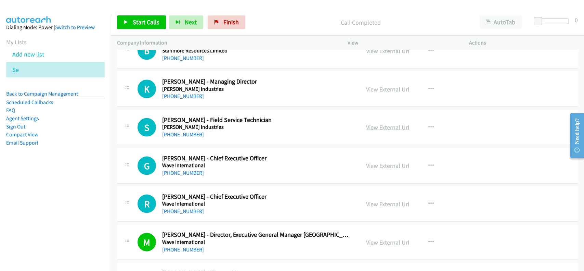
click at [386, 124] on link "View External Url" at bounding box center [387, 127] width 43 height 8
click at [174, 131] on link "[PHONE_NUMBER]" at bounding box center [183, 134] width 42 height 7
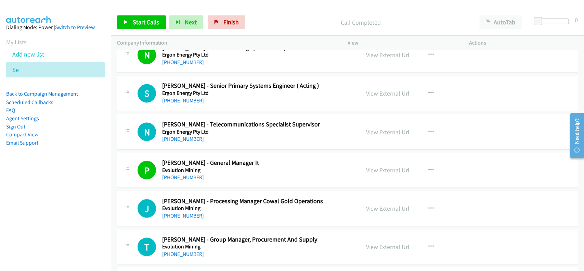
scroll to position [0, 0]
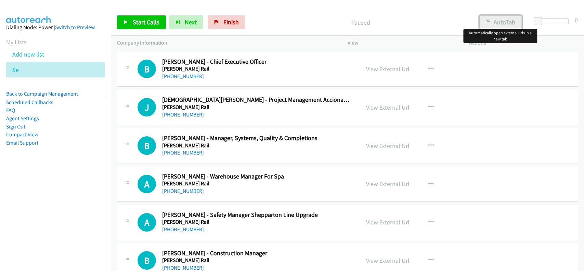
click at [489, 23] on icon "button" at bounding box center [488, 22] width 5 height 5
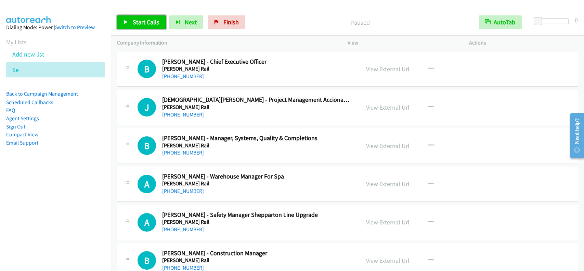
click at [136, 19] on span "Start Calls" at bounding box center [146, 22] width 27 height 8
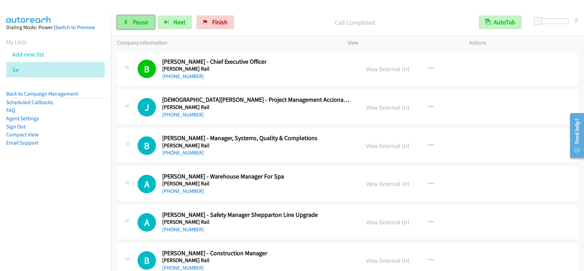
click at [137, 24] on span "Pause" at bounding box center [140, 22] width 15 height 8
click at [137, 24] on span "Start Calls" at bounding box center [146, 22] width 27 height 8
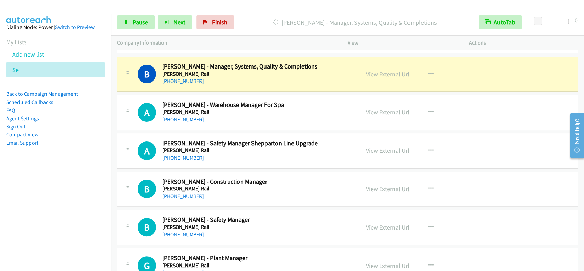
scroll to position [91, 0]
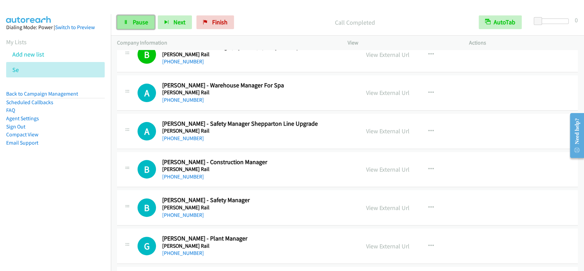
click at [145, 20] on span "Pause" at bounding box center [140, 22] width 15 height 8
click at [147, 21] on span "Start Calls" at bounding box center [146, 22] width 27 height 8
click at [148, 23] on link "Pause" at bounding box center [136, 22] width 38 height 14
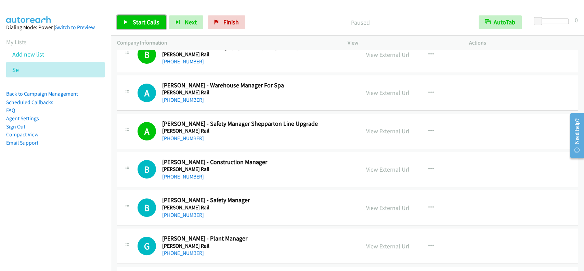
click at [148, 23] on span "Start Calls" at bounding box center [146, 22] width 27 height 8
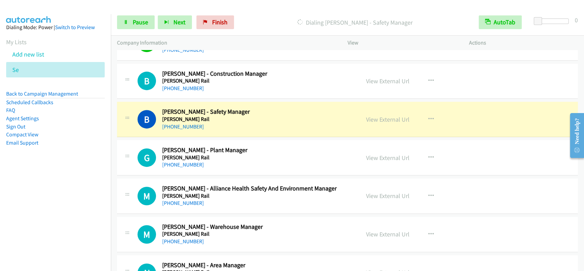
scroll to position [182, 0]
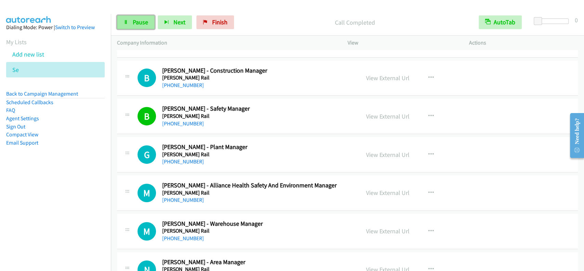
click at [141, 22] on span "Pause" at bounding box center [140, 22] width 15 height 8
click at [141, 22] on span "Start Calls" at bounding box center [146, 22] width 27 height 8
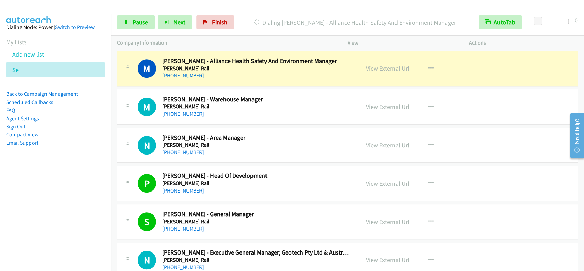
scroll to position [301, 0]
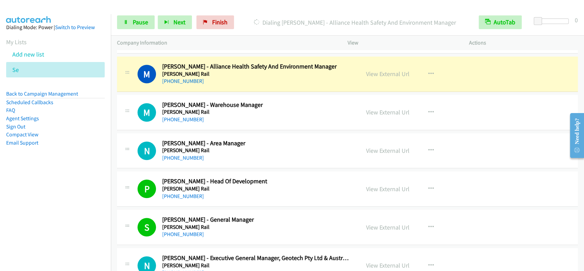
click at [360, 22] on p "Dialing [PERSON_NAME] - Alliance Health Safety And Environment Manager" at bounding box center [354, 22] width 223 height 9
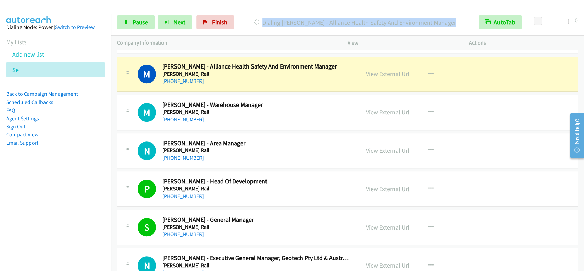
click at [360, 22] on p "Dialing [PERSON_NAME] - Alliance Health Safety And Environment Manager" at bounding box center [354, 22] width 223 height 9
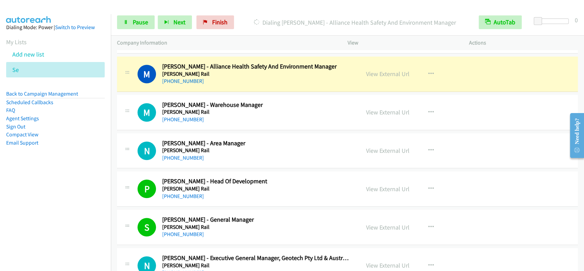
click at [358, 8] on div at bounding box center [289, 13] width 578 height 26
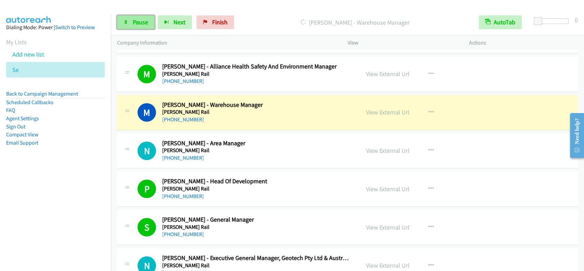
click at [129, 21] on link "Pause" at bounding box center [136, 22] width 38 height 14
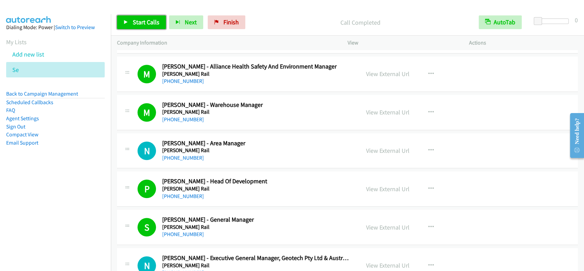
click at [141, 19] on span "Start Calls" at bounding box center [146, 22] width 27 height 8
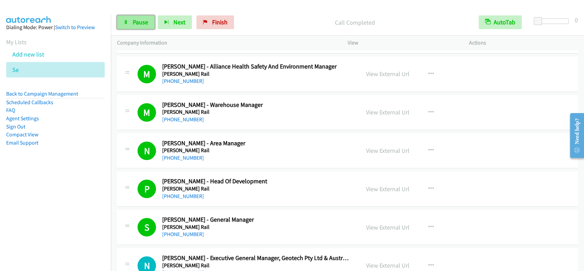
click at [131, 25] on link "Pause" at bounding box center [136, 22] width 38 height 14
click at [131, 25] on link "Start Calls" at bounding box center [141, 22] width 49 height 14
click at [133, 23] on span "Pause" at bounding box center [140, 22] width 15 height 8
click at [133, 23] on span "Start Calls" at bounding box center [146, 22] width 27 height 8
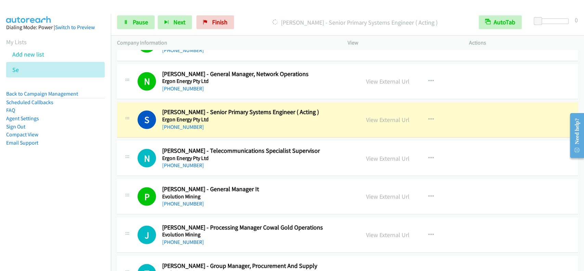
scroll to position [803, 0]
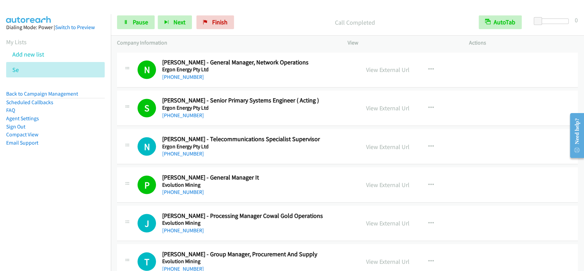
click at [328, 23] on p "Call Completed" at bounding box center [354, 22] width 223 height 9
click at [140, 24] on span "Pause" at bounding box center [140, 22] width 15 height 8
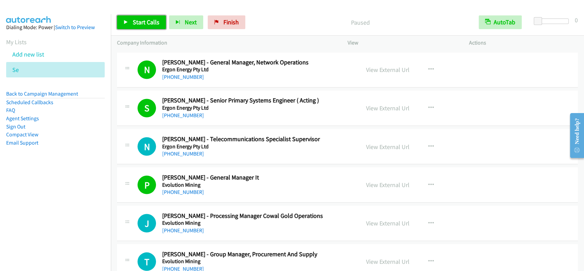
click at [140, 24] on span "Start Calls" at bounding box center [146, 22] width 27 height 8
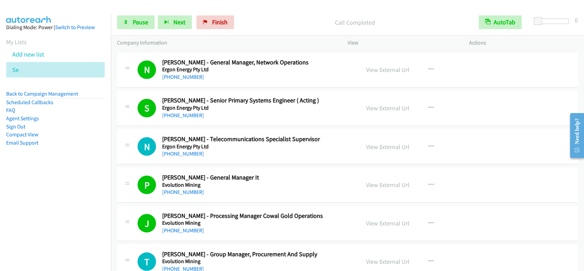
click at [327, 23] on p "Call Completed" at bounding box center [354, 22] width 223 height 9
click at [139, 22] on span "Pause" at bounding box center [140, 22] width 15 height 8
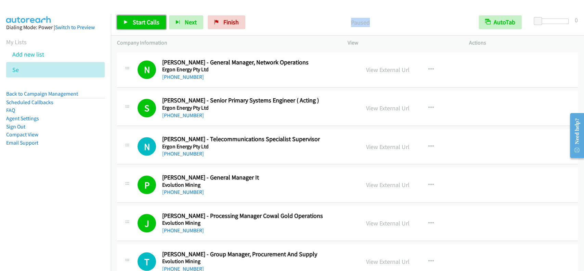
click at [139, 21] on span "Start Calls" at bounding box center [146, 22] width 27 height 8
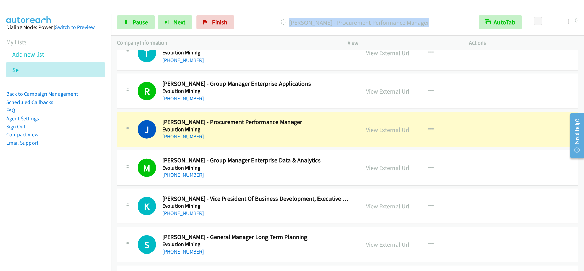
scroll to position [1031, 0]
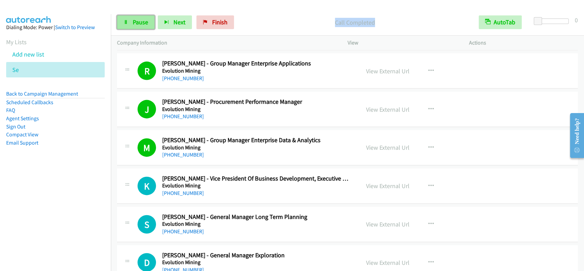
click at [149, 24] on link "Pause" at bounding box center [136, 22] width 38 height 14
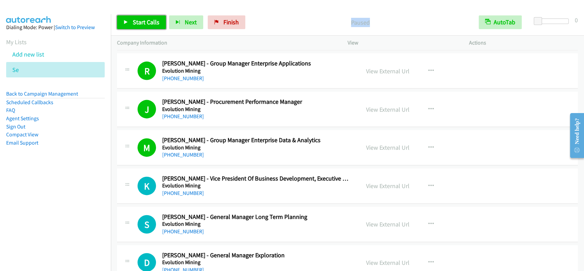
click at [149, 24] on span "Start Calls" at bounding box center [146, 22] width 27 height 8
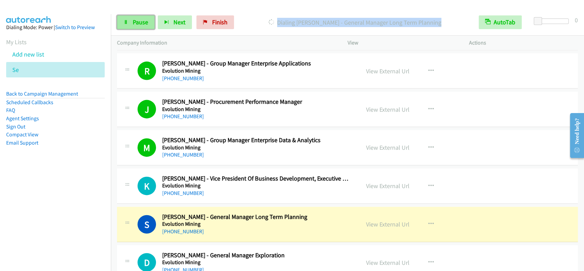
click at [142, 17] on link "Pause" at bounding box center [136, 22] width 38 height 14
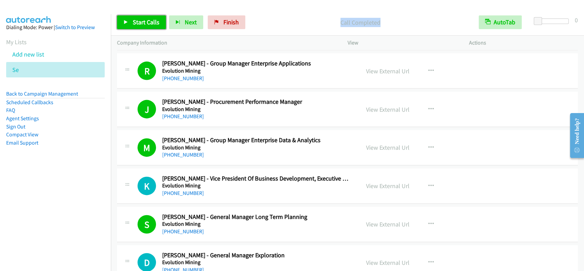
click at [150, 25] on span "Start Calls" at bounding box center [146, 22] width 27 height 8
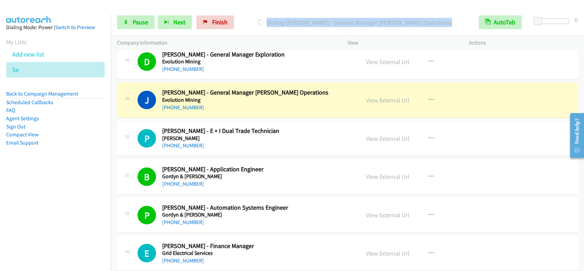
scroll to position [1260, 0]
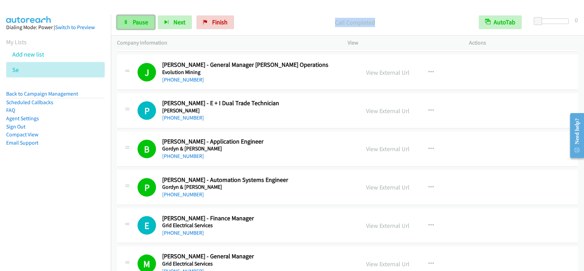
click at [140, 21] on span "Pause" at bounding box center [140, 22] width 15 height 8
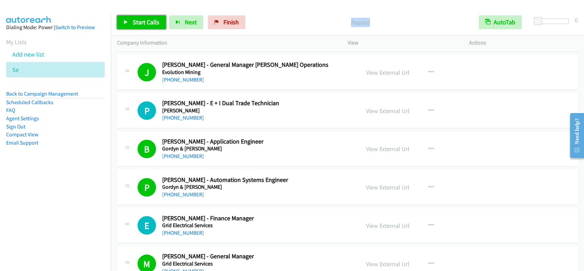
click at [140, 20] on span "Start Calls" at bounding box center [146, 22] width 27 height 8
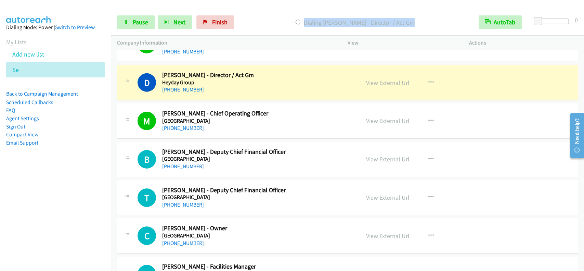
scroll to position [1488, 0]
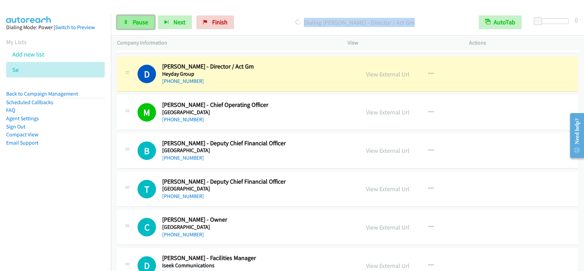
click at [130, 18] on link "Pause" at bounding box center [136, 22] width 38 height 14
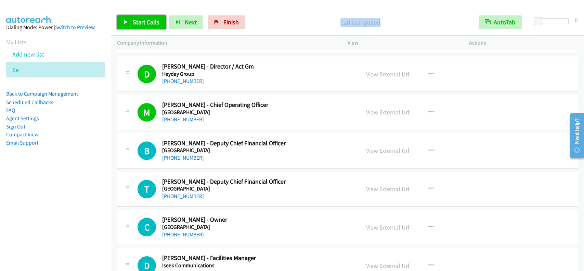
click at [134, 23] on span "Start Calls" at bounding box center [146, 22] width 27 height 8
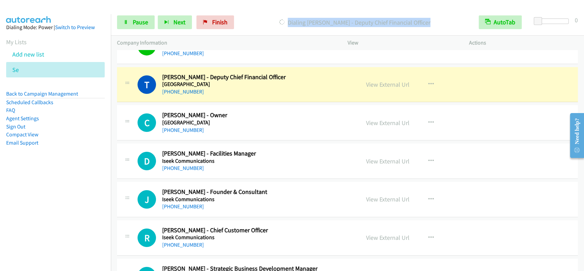
scroll to position [1606, 0]
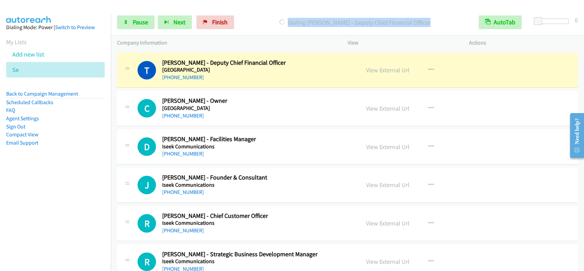
click at [314, 10] on div "Start Calls Pause Next Finish [PERSON_NAME] - Deputy Chief Financial Officer Au…" at bounding box center [347, 22] width 473 height 26
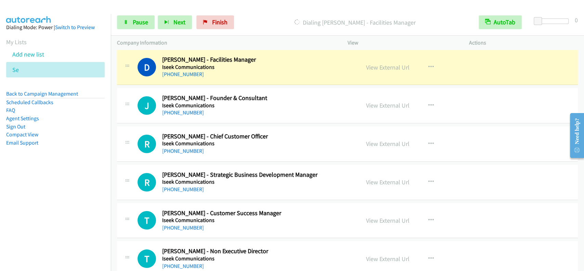
scroll to position [1679, 0]
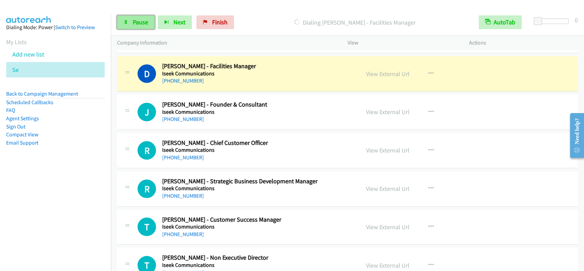
click at [142, 21] on span "Pause" at bounding box center [140, 22] width 15 height 8
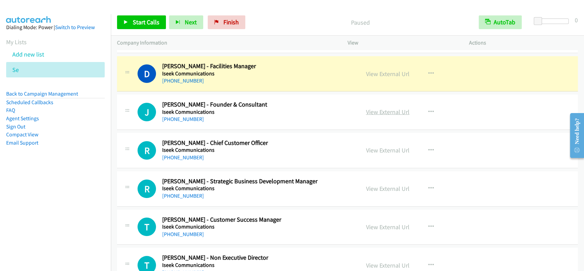
click at [386, 111] on link "View External Url" at bounding box center [387, 112] width 43 height 8
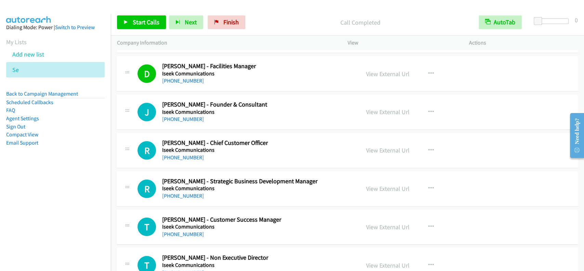
click at [323, 23] on p "Call Completed" at bounding box center [361, 22] width 212 height 9
click at [322, 8] on div at bounding box center [289, 13] width 578 height 26
click at [149, 22] on span "Start Calls" at bounding box center [146, 22] width 27 height 8
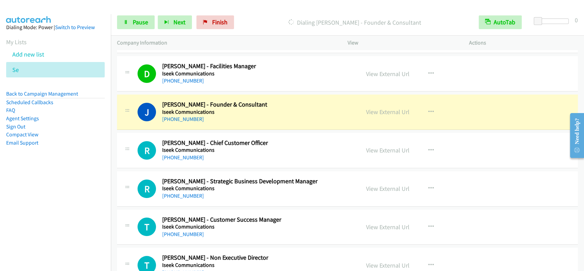
scroll to position [1725, 0]
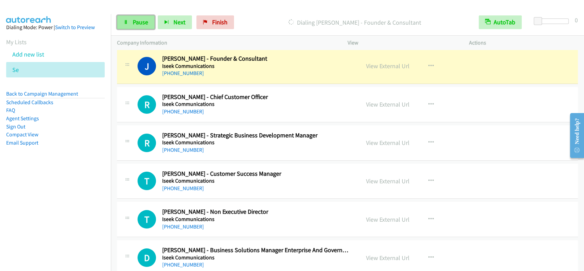
click at [143, 24] on span "Pause" at bounding box center [140, 22] width 15 height 8
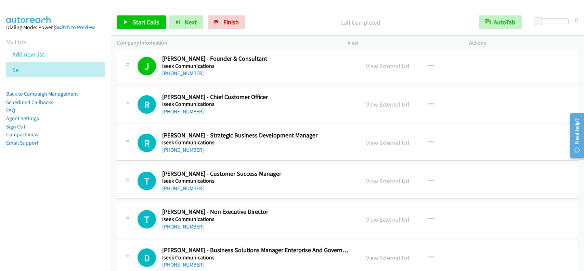
click at [147, 11] on div "Start Calls Pause Next Finish Call Completed AutoTab AutoTab 0" at bounding box center [347, 22] width 473 height 26
click at [147, 19] on span "Start Calls" at bounding box center [146, 22] width 27 height 8
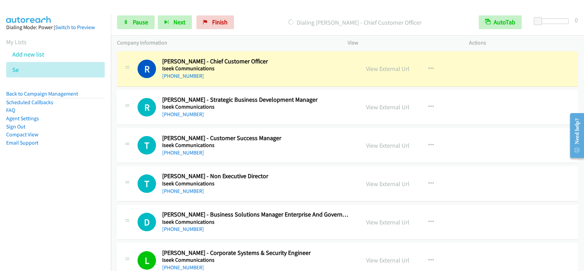
scroll to position [1753, 0]
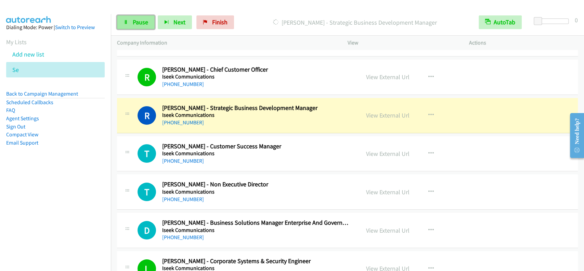
click at [151, 20] on link "Pause" at bounding box center [136, 22] width 38 height 14
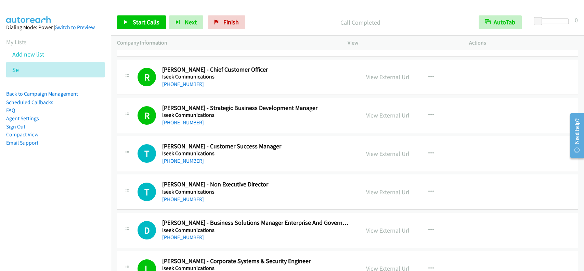
click at [301, 19] on p "Call Completed" at bounding box center [361, 22] width 212 height 9
click at [430, 19] on p "Call Completed" at bounding box center [361, 22] width 212 height 9
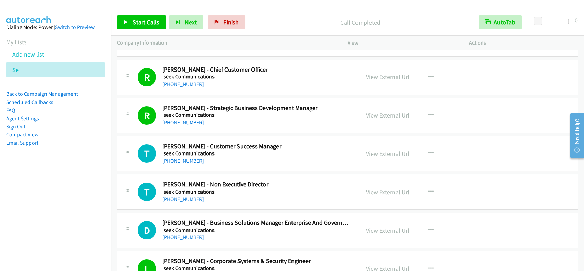
click at [341, 11] on div "Start Calls Pause Next Finish Call Completed AutoTab AutoTab 0" at bounding box center [347, 22] width 473 height 26
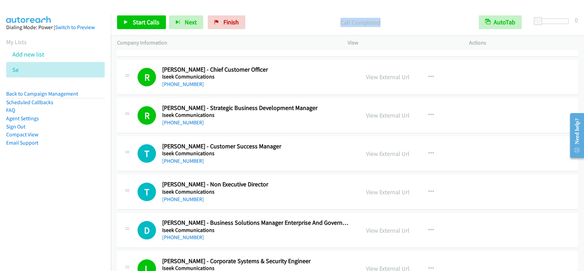
click at [327, 30] on div "Start Calls Pause Next Finish Call Completed AutoTab AutoTab 0" at bounding box center [347, 22] width 473 height 26
click at [307, 40] on p "Company Information" at bounding box center [226, 43] width 218 height 8
click at [151, 28] on link "Start Calls" at bounding box center [141, 22] width 49 height 14
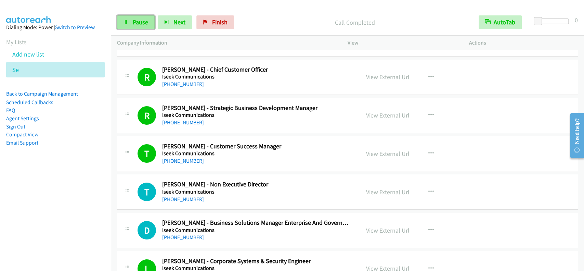
click at [133, 16] on link "Pause" at bounding box center [136, 22] width 38 height 14
click at [153, 21] on span "Start Calls" at bounding box center [146, 22] width 27 height 8
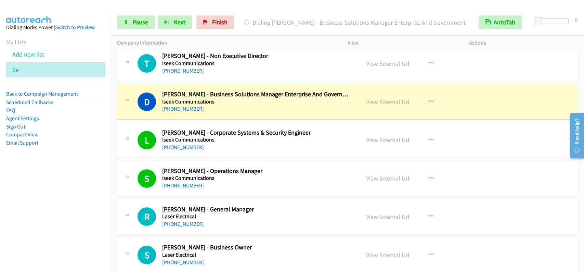
scroll to position [1889, 0]
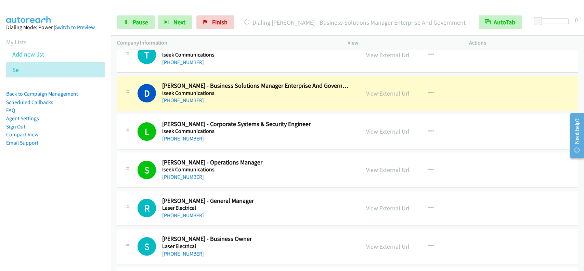
click at [255, 10] on div "Start Calls Pause Next Finish Dialing [PERSON_NAME] - Business Solutions Manage…" at bounding box center [347, 22] width 473 height 26
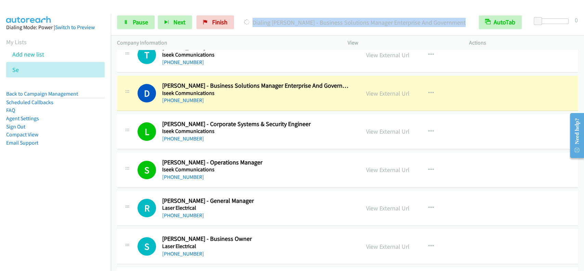
click at [255, 10] on div "Start Calls Pause Next Finish Dialing [PERSON_NAME] - Business Solutions Manage…" at bounding box center [347, 22] width 473 height 26
click at [317, 31] on div "Start Calls Pause Next Finish Dialing [PERSON_NAME] - Business Solutions Manage…" at bounding box center [347, 22] width 473 height 26
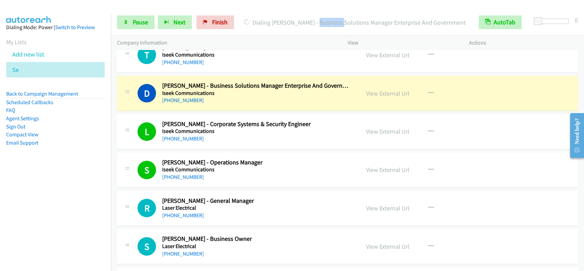
click at [317, 31] on div "Start Calls Pause Next Finish Dialing [PERSON_NAME] - Business Solutions Manage…" at bounding box center [347, 22] width 473 height 26
click at [321, 39] on p "Company Information" at bounding box center [226, 43] width 218 height 8
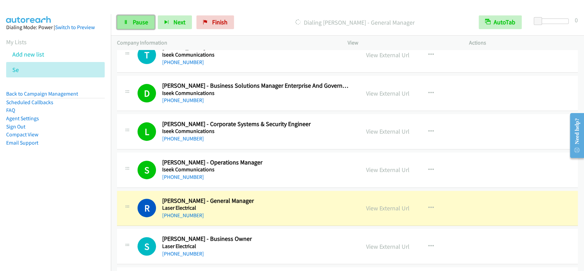
click at [137, 25] on span "Pause" at bounding box center [140, 22] width 15 height 8
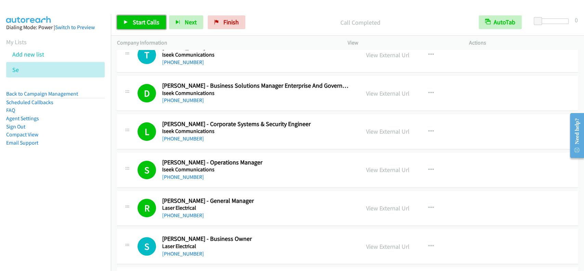
click at [151, 26] on span "Start Calls" at bounding box center [146, 22] width 27 height 8
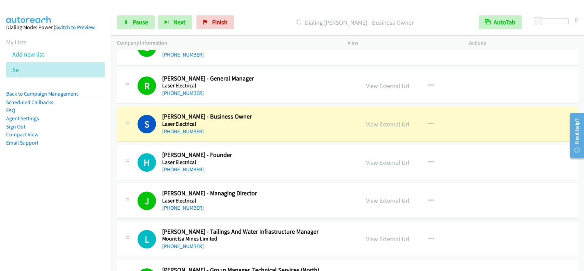
scroll to position [2026, 0]
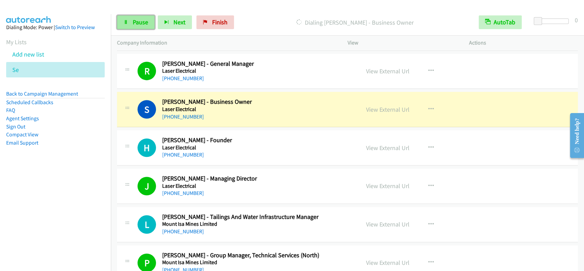
click at [134, 22] on span "Pause" at bounding box center [140, 22] width 15 height 8
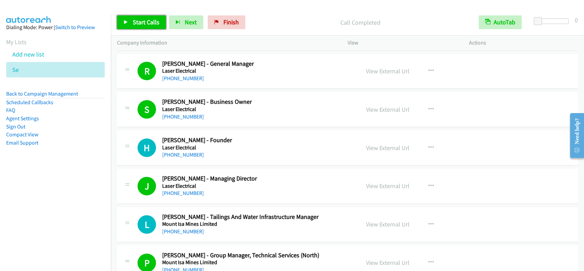
click at [144, 20] on span "Start Calls" at bounding box center [146, 22] width 27 height 8
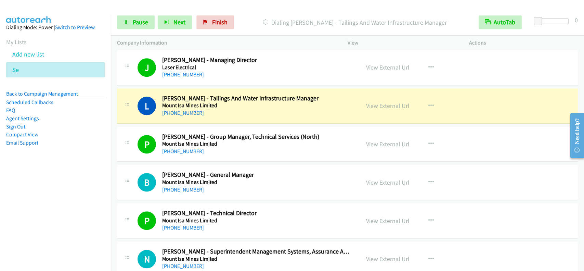
scroll to position [2191, 0]
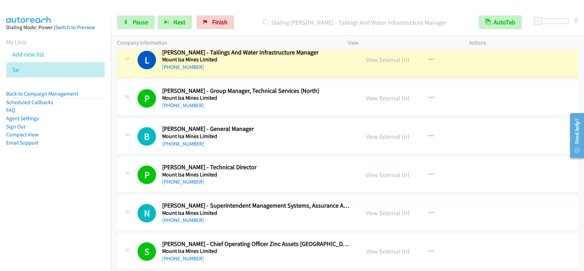
click at [574, 52] on td "L Callback Scheduled [PERSON_NAME] - Tailings And Water Infrastructure Manager …" at bounding box center [347, 60] width 473 height 38
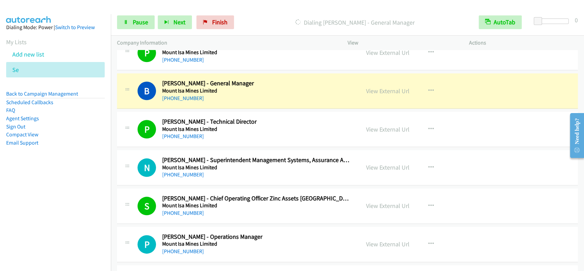
scroll to position [2254, 0]
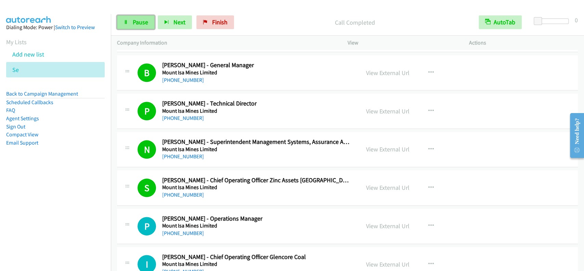
click at [144, 24] on span "Pause" at bounding box center [140, 22] width 15 height 8
click at [144, 24] on span "Start Calls" at bounding box center [146, 22] width 27 height 8
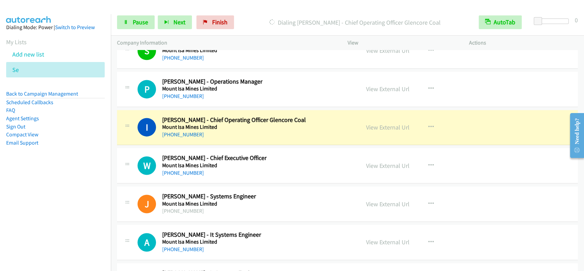
scroll to position [2437, 0]
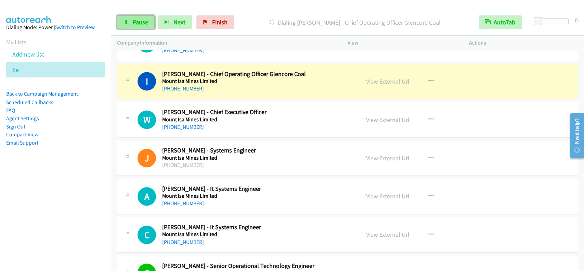
click at [124, 20] on icon at bounding box center [126, 22] width 5 height 5
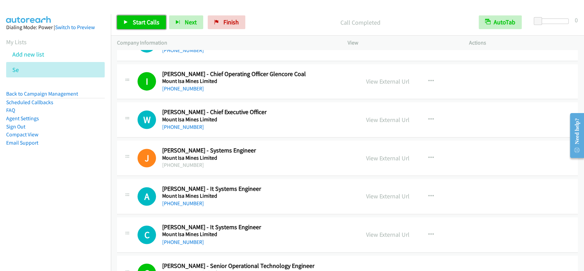
click at [155, 23] on span "Start Calls" at bounding box center [146, 22] width 27 height 8
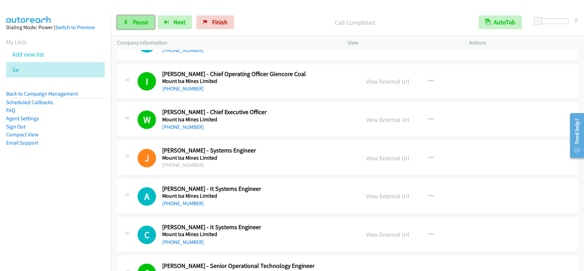
click at [137, 22] on span "Pause" at bounding box center [140, 22] width 15 height 8
click at [137, 22] on span "Start Calls" at bounding box center [146, 22] width 27 height 8
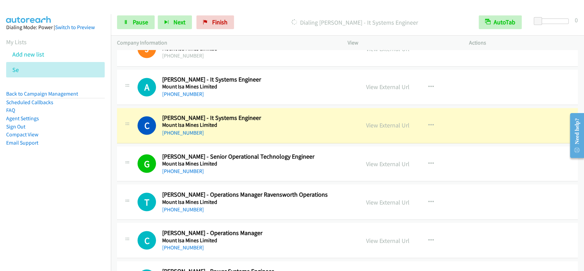
scroll to position [2574, 0]
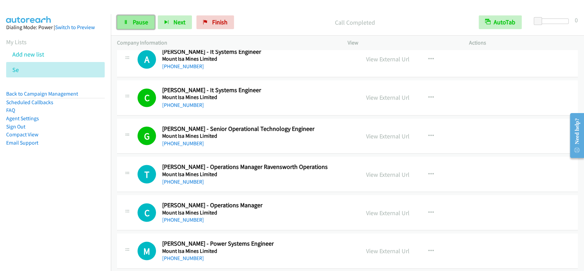
click at [140, 22] on span "Pause" at bounding box center [140, 22] width 15 height 8
click at [139, 25] on span "Start Calls" at bounding box center [146, 22] width 27 height 8
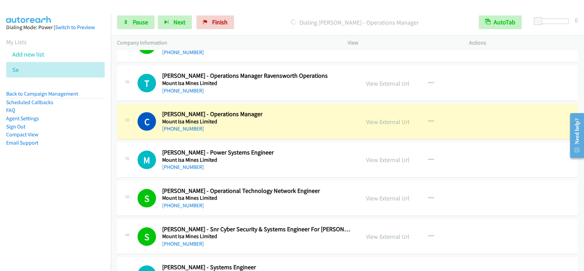
scroll to position [2711, 0]
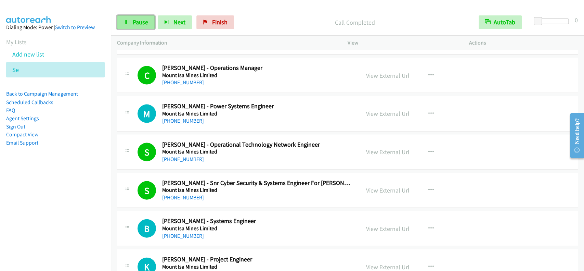
click at [149, 21] on link "Pause" at bounding box center [136, 22] width 38 height 14
click at [149, 21] on span "Start Calls" at bounding box center [146, 22] width 27 height 8
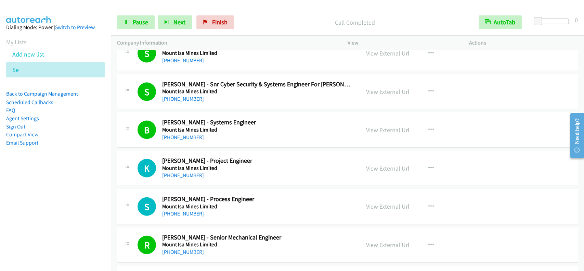
scroll to position [2802, 0]
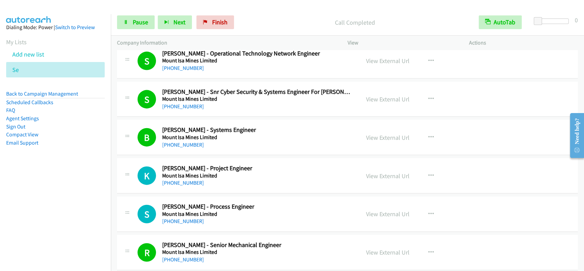
click at [156, 19] on div "Start Calls Pause Next Finish" at bounding box center [177, 22] width 120 height 14
click at [150, 19] on link "Pause" at bounding box center [136, 22] width 38 height 14
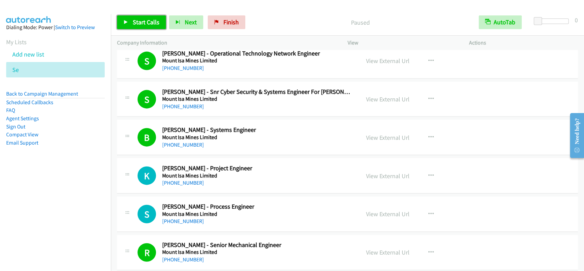
click at [147, 22] on span "Start Calls" at bounding box center [146, 22] width 27 height 8
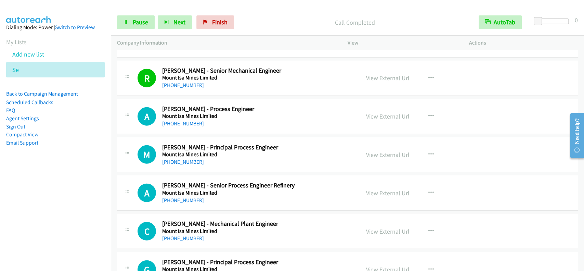
scroll to position [2985, 0]
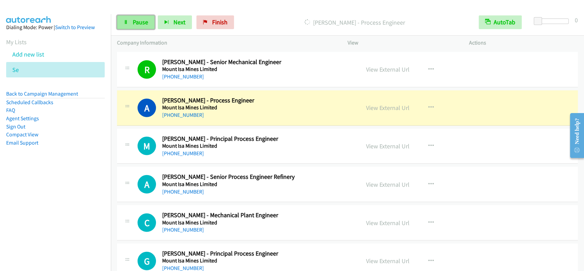
click at [132, 27] on link "Pause" at bounding box center [136, 22] width 38 height 14
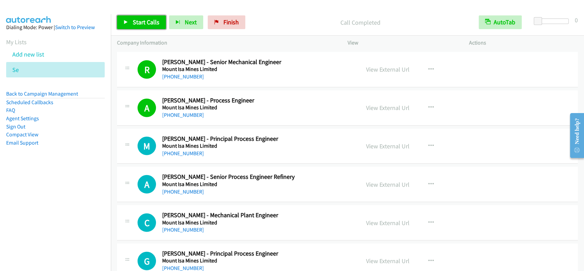
click at [156, 25] on span "Start Calls" at bounding box center [146, 22] width 27 height 8
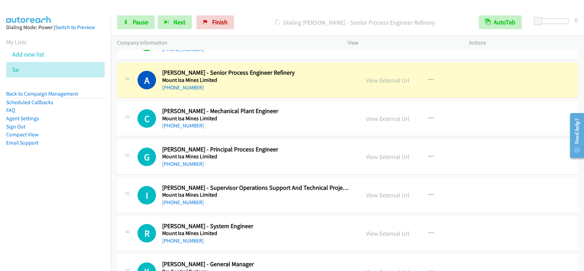
scroll to position [3103, 0]
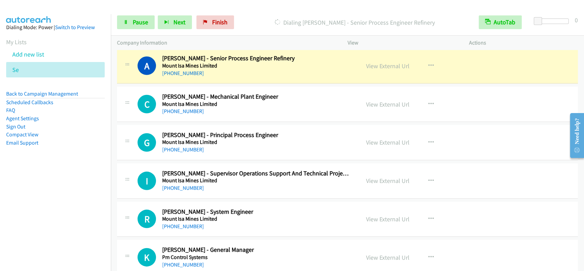
click at [329, 217] on h5 "Mount Isa Mines Limited" at bounding box center [256, 218] width 188 height 7
click at [143, 27] on link "Pause" at bounding box center [136, 22] width 38 height 14
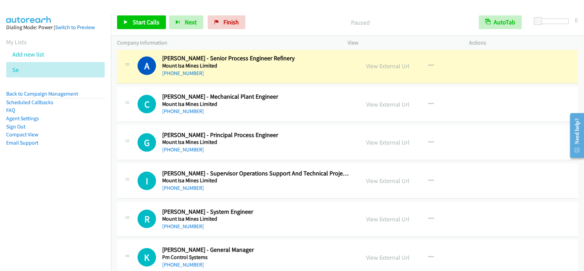
click at [386, 104] on div "View External Url" at bounding box center [387, 104] width 43 height 9
click at [386, 101] on link "View External Url" at bounding box center [387, 104] width 43 height 8
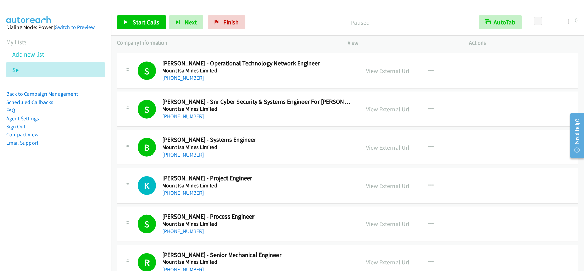
scroll to position [2784, 0]
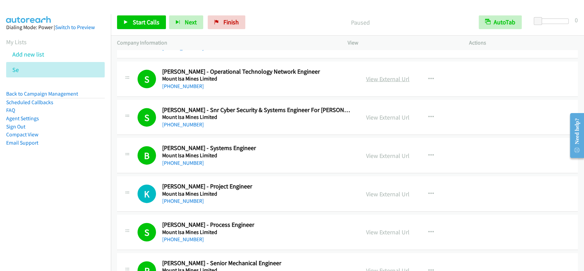
click at [389, 77] on link "View External Url" at bounding box center [387, 79] width 43 height 8
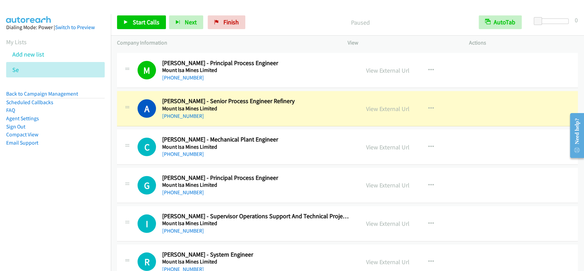
scroll to position [3058, 0]
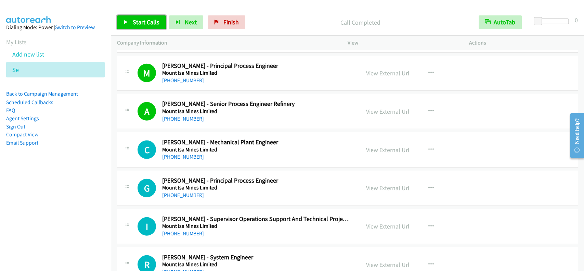
click at [133, 24] on span "Start Calls" at bounding box center [146, 22] width 27 height 8
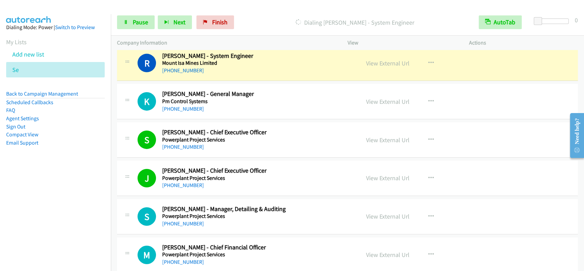
scroll to position [3240, 0]
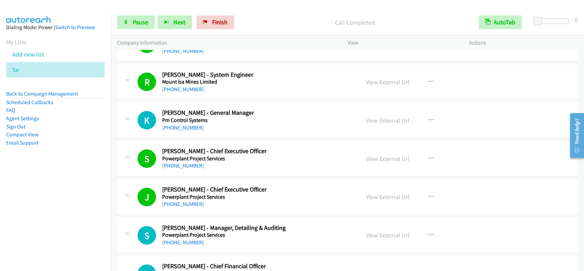
click at [330, 18] on p "Call Completed" at bounding box center [354, 22] width 223 height 9
click at [323, 9] on div at bounding box center [289, 13] width 578 height 26
click at [139, 24] on span "Pause" at bounding box center [140, 22] width 15 height 8
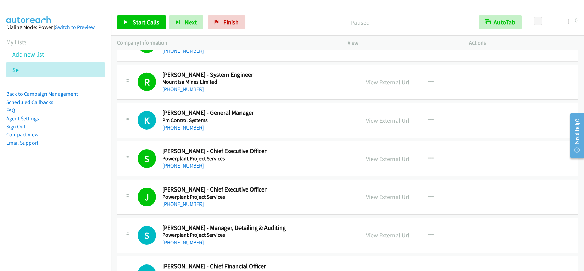
click at [133, 31] on div "Start Calls Pause Next Finish Paused AutoTab AutoTab 0" at bounding box center [347, 22] width 473 height 26
click at [137, 24] on span "Start Calls" at bounding box center [146, 22] width 27 height 8
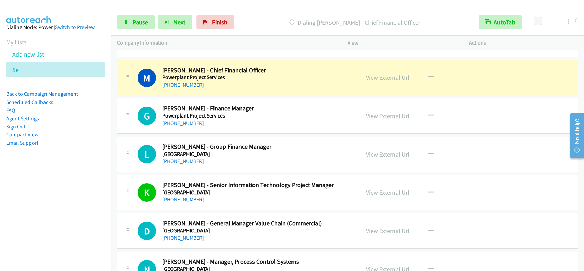
scroll to position [3450, 0]
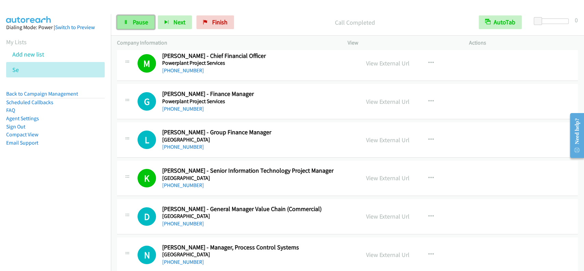
click at [151, 23] on link "Pause" at bounding box center [136, 22] width 38 height 14
click at [151, 23] on span "Start Calls" at bounding box center [146, 22] width 27 height 8
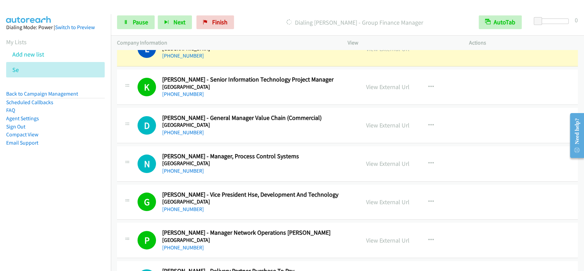
scroll to position [3496, 0]
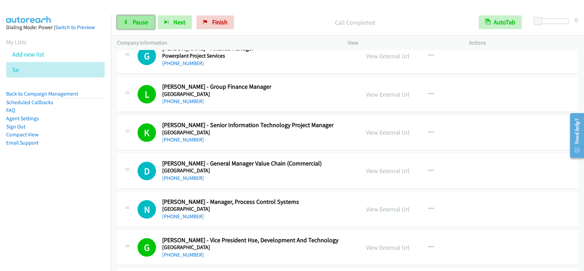
click at [148, 25] on link "Pause" at bounding box center [136, 22] width 38 height 14
click at [149, 24] on span "Start Calls" at bounding box center [146, 22] width 27 height 8
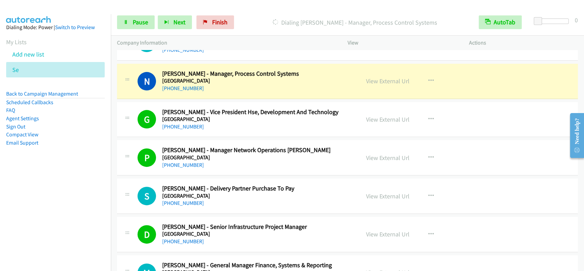
scroll to position [3633, 0]
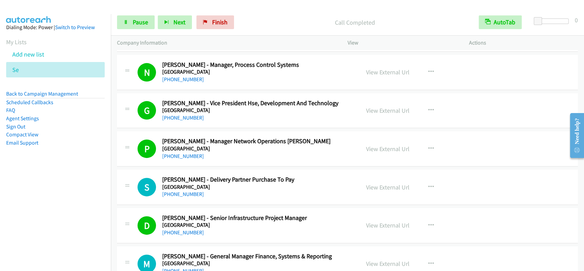
click at [312, 10] on div "Start Calls Pause Next Finish Call Completed AutoTab AutoTab 0" at bounding box center [347, 22] width 473 height 26
click at [312, 27] on div "Call Completed" at bounding box center [355, 22] width 236 height 14
click at [347, 11] on div "Start Calls Pause Next Finish Call Completed AutoTab AutoTab 0" at bounding box center [347, 22] width 473 height 26
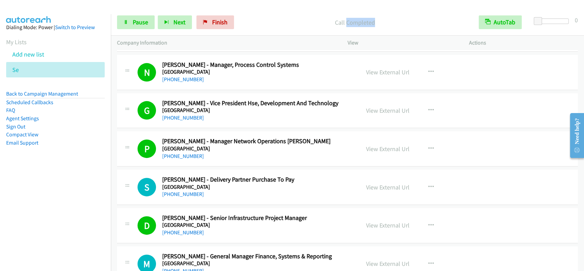
click at [347, 11] on div "Start Calls Pause Next Finish Call Completed AutoTab AutoTab 0" at bounding box center [347, 22] width 473 height 26
drag, startPoint x: 347, startPoint y: 11, endPoint x: 325, endPoint y: 11, distance: 22.2
click at [346, 11] on div "Start Calls Pause Next Finish Call Completed AutoTab AutoTab 0" at bounding box center [347, 22] width 473 height 26
click at [325, 11] on div "Start Calls Pause Next Finish Call Completed AutoTab AutoTab 0" at bounding box center [347, 22] width 473 height 26
click at [136, 21] on span "Pause" at bounding box center [140, 22] width 15 height 8
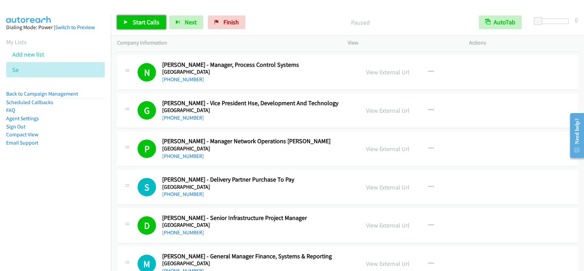
click at [129, 19] on link "Start Calls" at bounding box center [141, 22] width 49 height 14
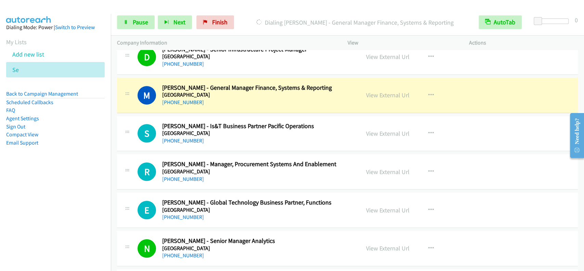
scroll to position [3815, 0]
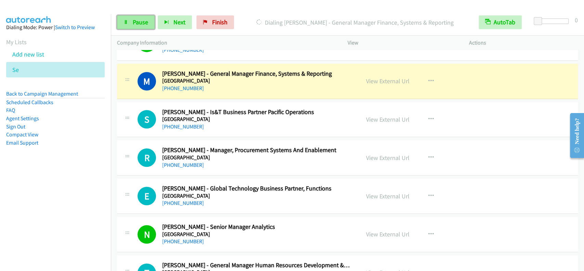
click at [127, 26] on link "Pause" at bounding box center [136, 22] width 38 height 14
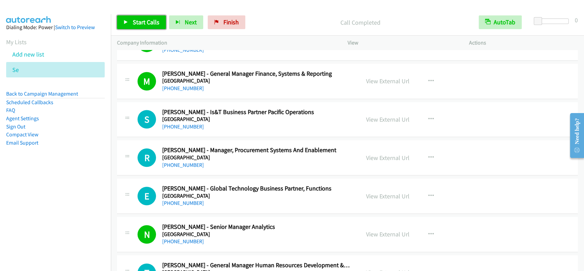
click at [139, 23] on span "Start Calls" at bounding box center [146, 22] width 27 height 8
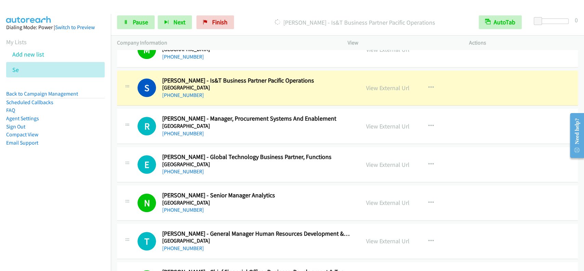
scroll to position [3861, 0]
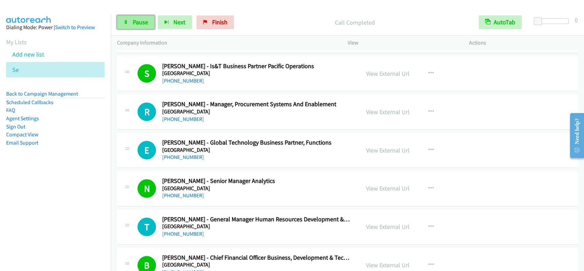
click at [131, 23] on link "Pause" at bounding box center [136, 22] width 38 height 14
click at [131, 23] on link "Start Calls" at bounding box center [141, 22] width 49 height 14
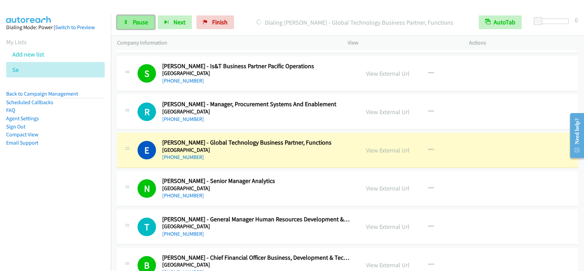
click at [130, 21] on link "Pause" at bounding box center [136, 22] width 38 height 14
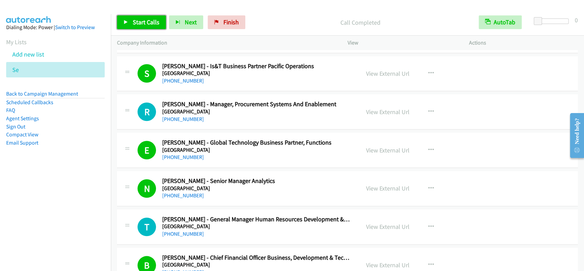
click at [154, 25] on span "Start Calls" at bounding box center [146, 22] width 27 height 8
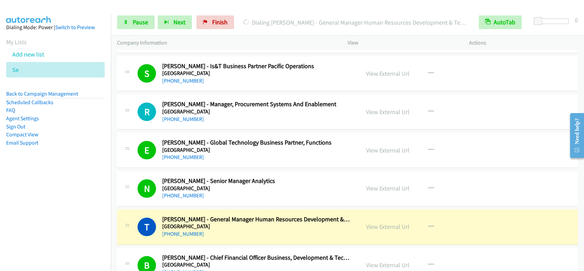
click at [263, 25] on p "Dialing [PERSON_NAME] - General Manager Human Resources Development & Technology" at bounding box center [354, 22] width 223 height 9
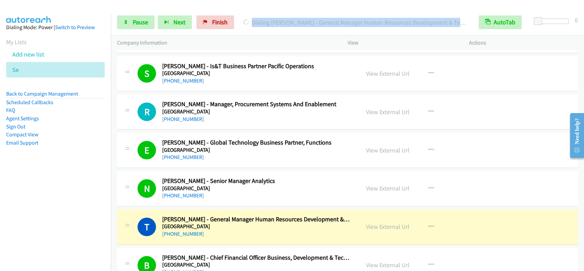
click at [263, 25] on p "Dialing [PERSON_NAME] - General Manager Human Resources Development & Technology" at bounding box center [354, 22] width 223 height 9
click at [263, 10] on div "Start Calls Pause Next Finish Dialing [PERSON_NAME] - General Manager Human Res…" at bounding box center [347, 22] width 473 height 26
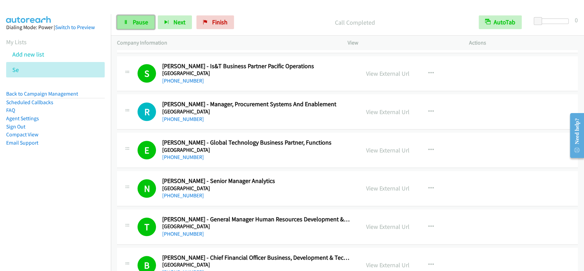
click at [131, 20] on link "Pause" at bounding box center [136, 22] width 38 height 14
click at [131, 20] on link "Start Calls" at bounding box center [141, 22] width 49 height 14
click at [323, 16] on div "Started" at bounding box center [355, 22] width 236 height 14
click at [271, 12] on div "Start Calls Pause Next Finish [PERSON_NAME] - General Manager, Purchase To Pay …" at bounding box center [347, 22] width 473 height 26
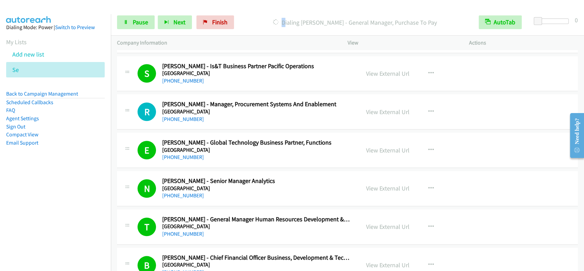
click at [271, 12] on div "Start Calls Pause Next Finish [PERSON_NAME] - General Manager, Purchase To Pay …" at bounding box center [347, 22] width 473 height 26
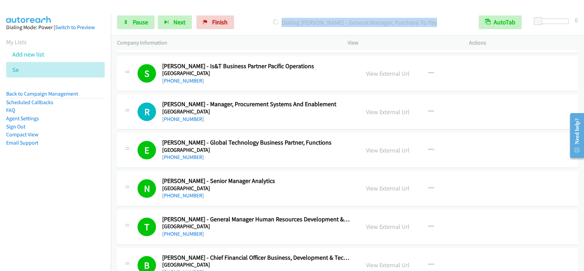
click at [271, 12] on div "Start Calls Pause Next Finish [PERSON_NAME] - General Manager, Purchase To Pay …" at bounding box center [347, 22] width 473 height 26
click at [269, 7] on div at bounding box center [289, 13] width 578 height 26
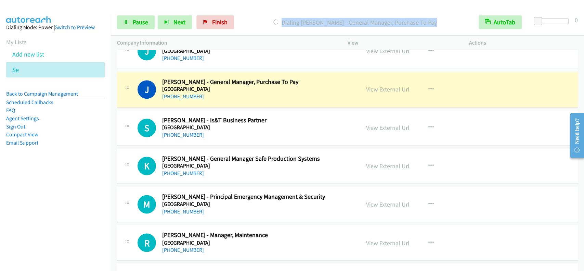
scroll to position [4199, 0]
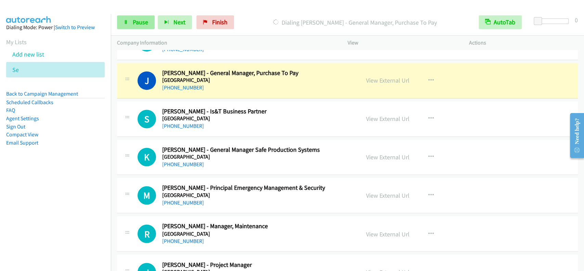
drag, startPoint x: 127, startPoint y: 9, endPoint x: 130, endPoint y: 21, distance: 12.0
click at [127, 9] on div at bounding box center [289, 13] width 578 height 26
click at [130, 21] on link "Pause" at bounding box center [136, 22] width 38 height 14
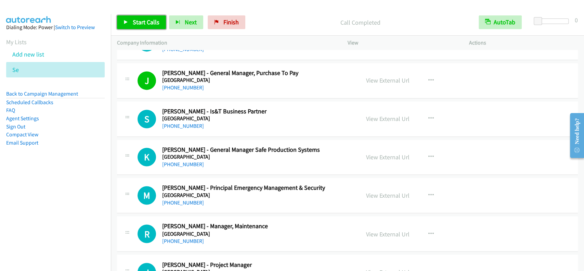
click at [135, 20] on span "Start Calls" at bounding box center [146, 22] width 27 height 8
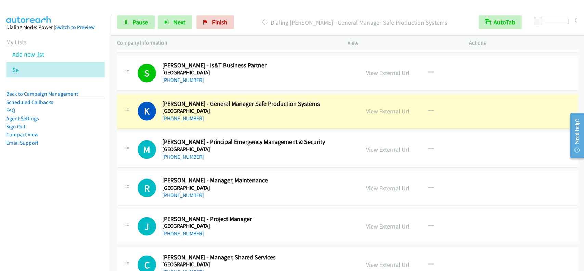
scroll to position [4290, 0]
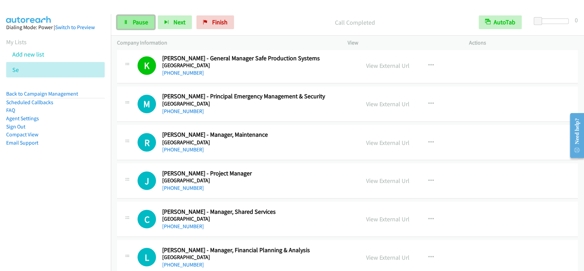
click at [137, 24] on span "Pause" at bounding box center [140, 22] width 15 height 8
click at [137, 24] on span "Start Calls" at bounding box center [146, 22] width 27 height 8
click at [134, 28] on link "Pause" at bounding box center [136, 22] width 38 height 14
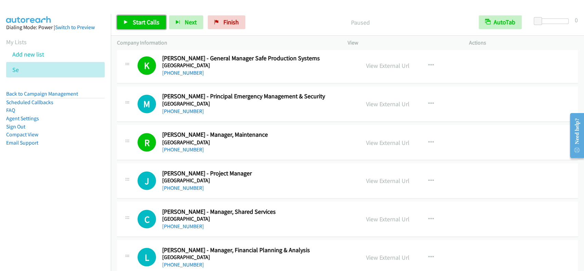
click at [134, 28] on link "Start Calls" at bounding box center [141, 22] width 49 height 14
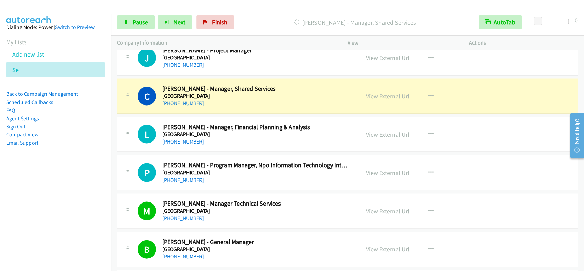
scroll to position [4427, 0]
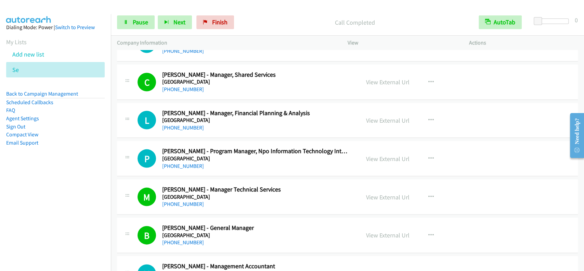
click at [329, 17] on div "Call Completed" at bounding box center [355, 22] width 236 height 14
click at [331, 11] on div "Start Calls Pause Next Finish Call Completed AutoTab AutoTab 0" at bounding box center [347, 22] width 473 height 26
click at [138, 23] on span "Pause" at bounding box center [140, 22] width 15 height 8
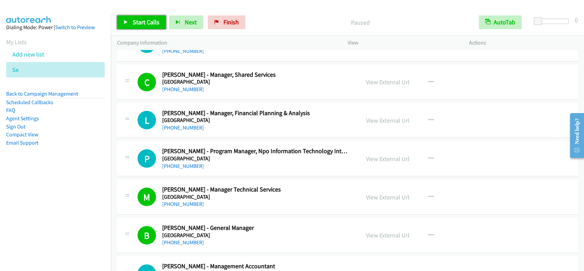
click at [148, 26] on span "Start Calls" at bounding box center [146, 22] width 27 height 8
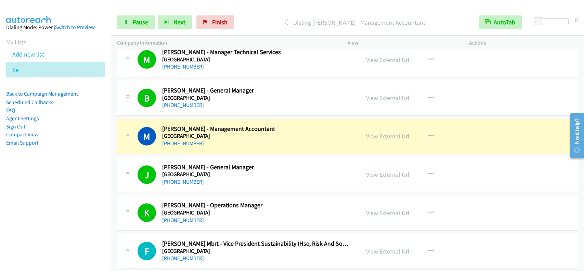
scroll to position [4609, 0]
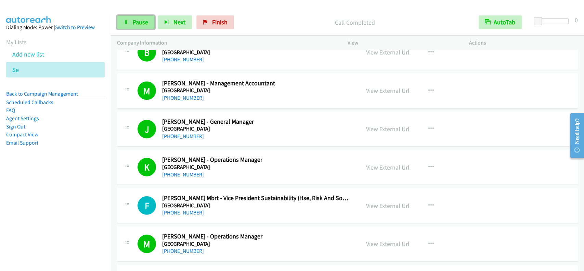
click at [124, 20] on icon at bounding box center [126, 22] width 5 height 5
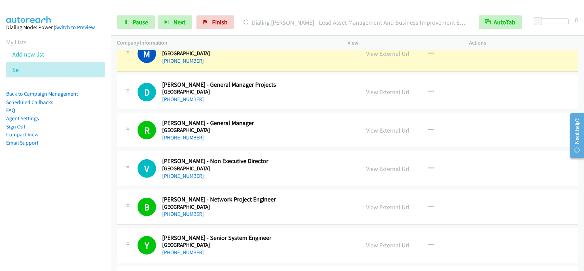
scroll to position [4820, 0]
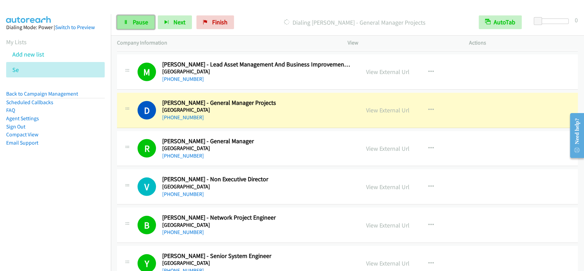
click at [140, 21] on span "Pause" at bounding box center [140, 22] width 15 height 8
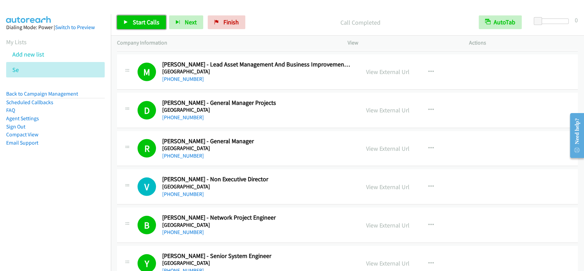
click at [155, 19] on span "Start Calls" at bounding box center [146, 22] width 27 height 8
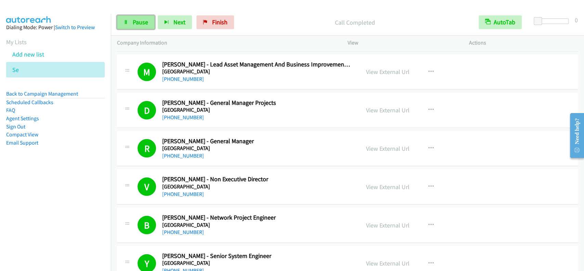
click at [147, 23] on span "Pause" at bounding box center [140, 22] width 15 height 8
click at [148, 22] on span "Start Calls" at bounding box center [146, 22] width 27 height 8
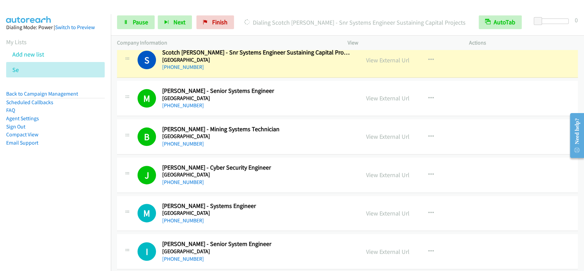
scroll to position [5349, 0]
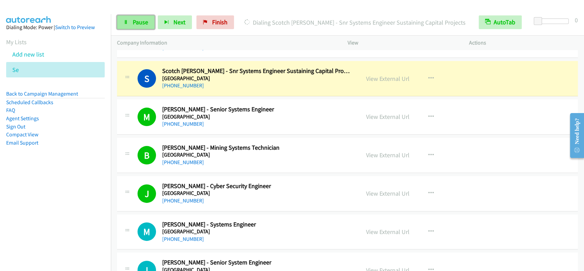
click at [141, 22] on span "Pause" at bounding box center [140, 22] width 15 height 8
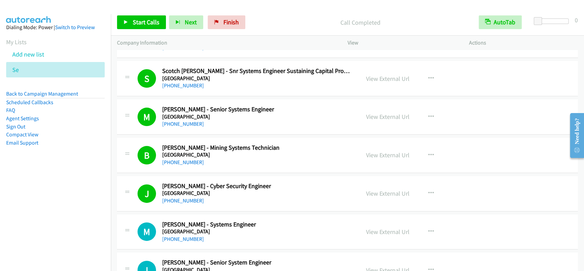
click at [131, 29] on div "Start Calls Pause Next Finish Call Completed AutoTab AutoTab 0" at bounding box center [347, 22] width 473 height 26
click at [135, 22] on span "Start Calls" at bounding box center [146, 22] width 27 height 8
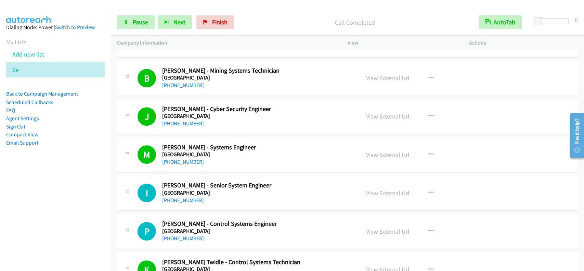
scroll to position [5440, 0]
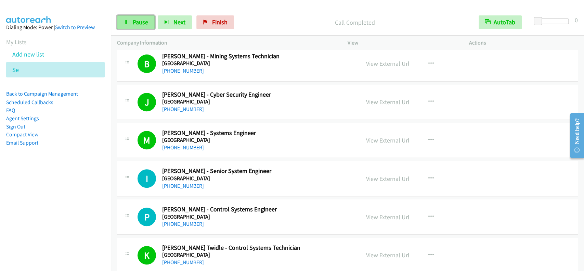
click at [148, 24] on link "Pause" at bounding box center [136, 22] width 38 height 14
click at [148, 24] on span "Start Calls" at bounding box center [146, 22] width 27 height 8
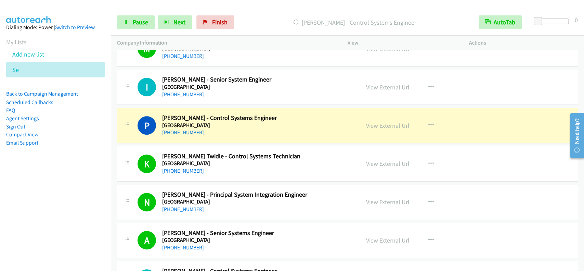
scroll to position [5577, 0]
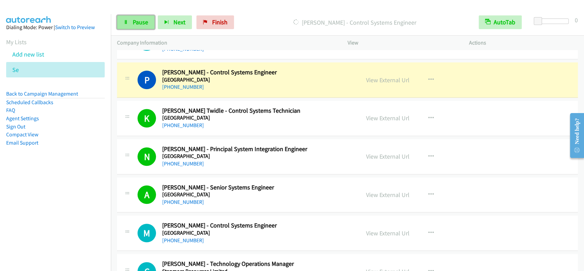
click at [132, 21] on link "Pause" at bounding box center [136, 22] width 38 height 14
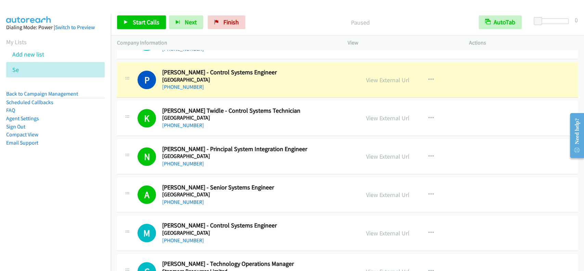
drag, startPoint x: 291, startPoint y: 19, endPoint x: 400, endPoint y: 63, distance: 117.0
click at [400, 68] on div "View External Url View External Url Schedule/Manage Callback Start Calls Here R…" at bounding box center [424, 79] width 128 height 23
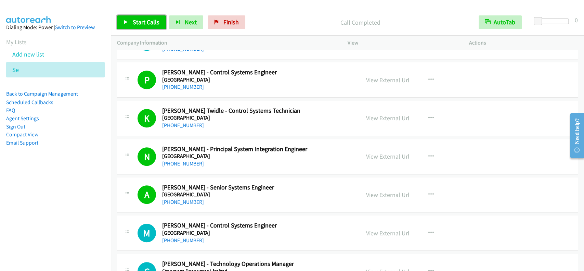
click at [145, 17] on link "Start Calls" at bounding box center [141, 22] width 49 height 14
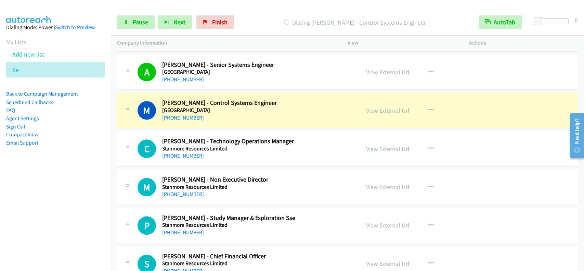
scroll to position [5714, 0]
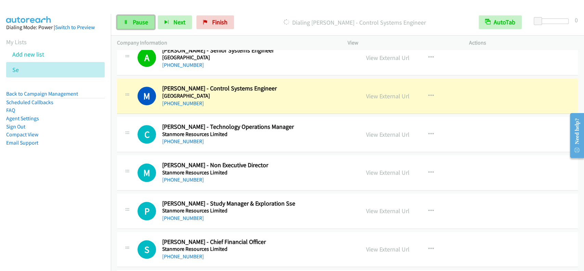
click at [140, 15] on link "Pause" at bounding box center [136, 22] width 38 height 14
